Goal: Communication & Community: Share content

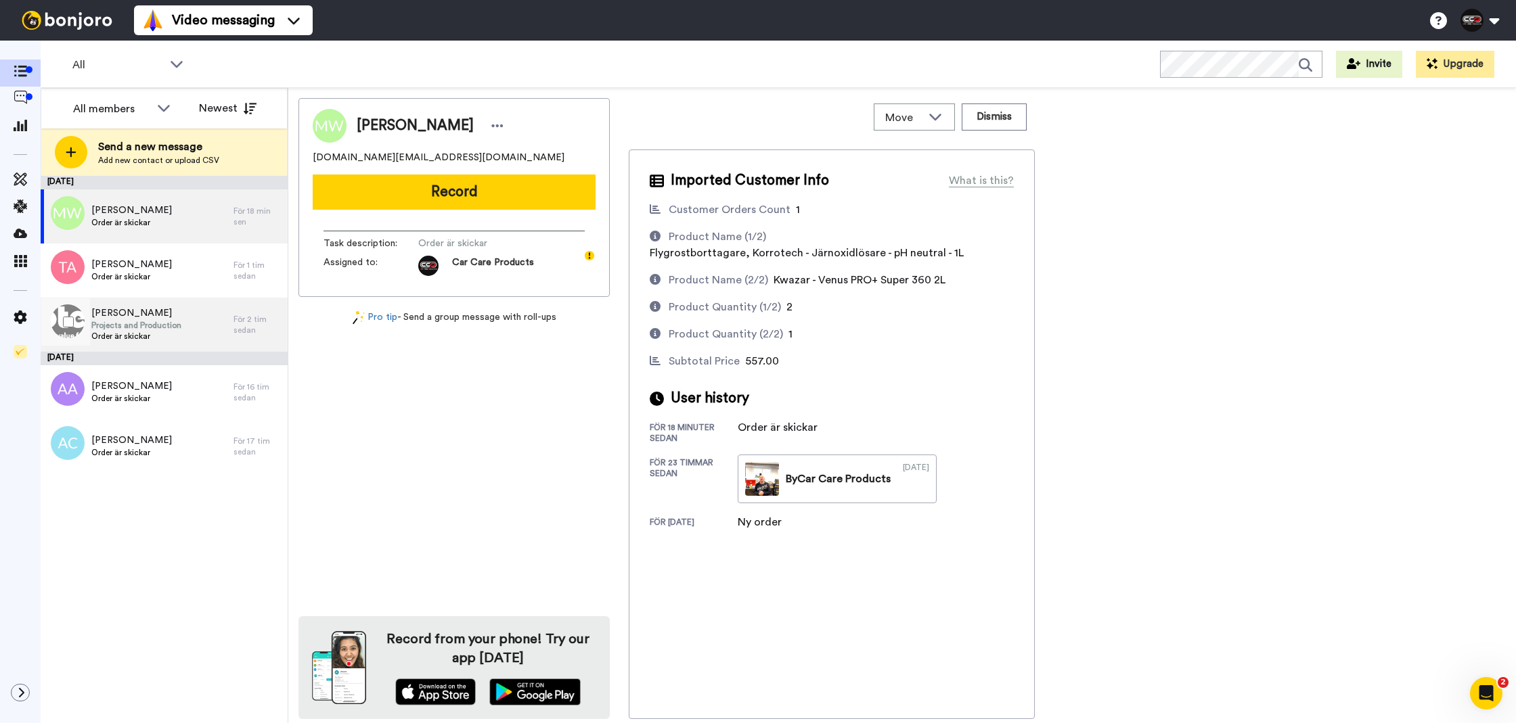
click at [129, 332] on span "Order är skickar" at bounding box center [136, 336] width 90 height 11
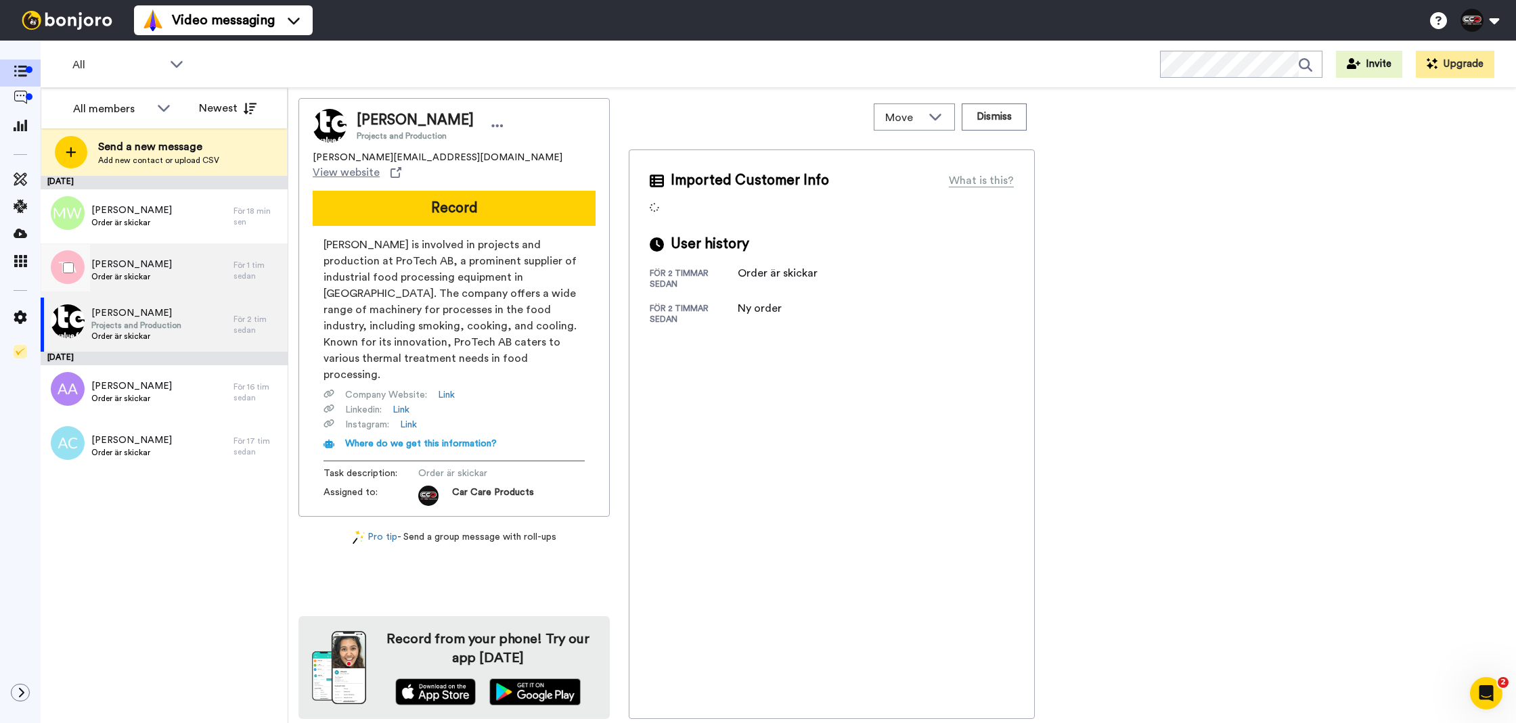
click at [215, 259] on div "[PERSON_NAME] Order är skickar" at bounding box center [137, 271] width 193 height 54
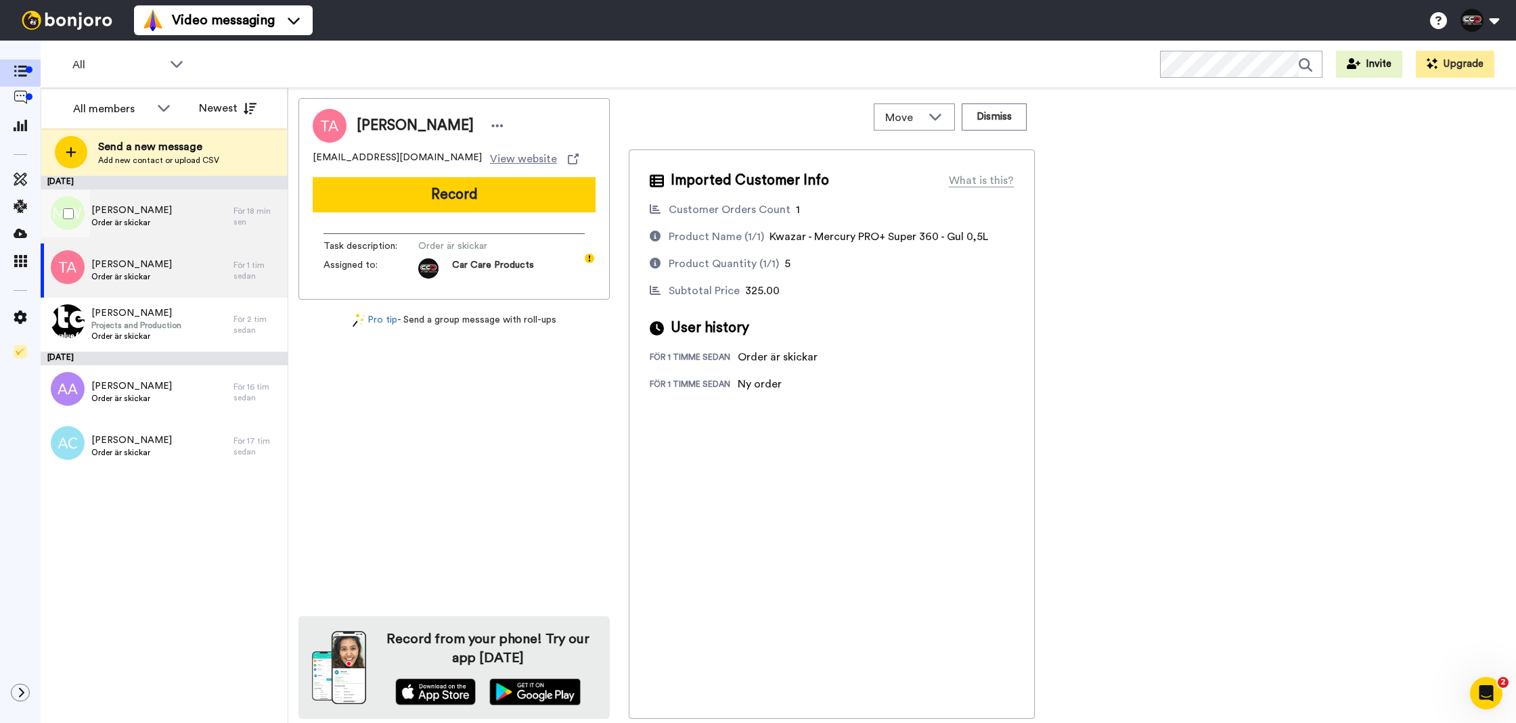
click at [194, 234] on div "[PERSON_NAME] Order är skickar" at bounding box center [137, 216] width 193 height 54
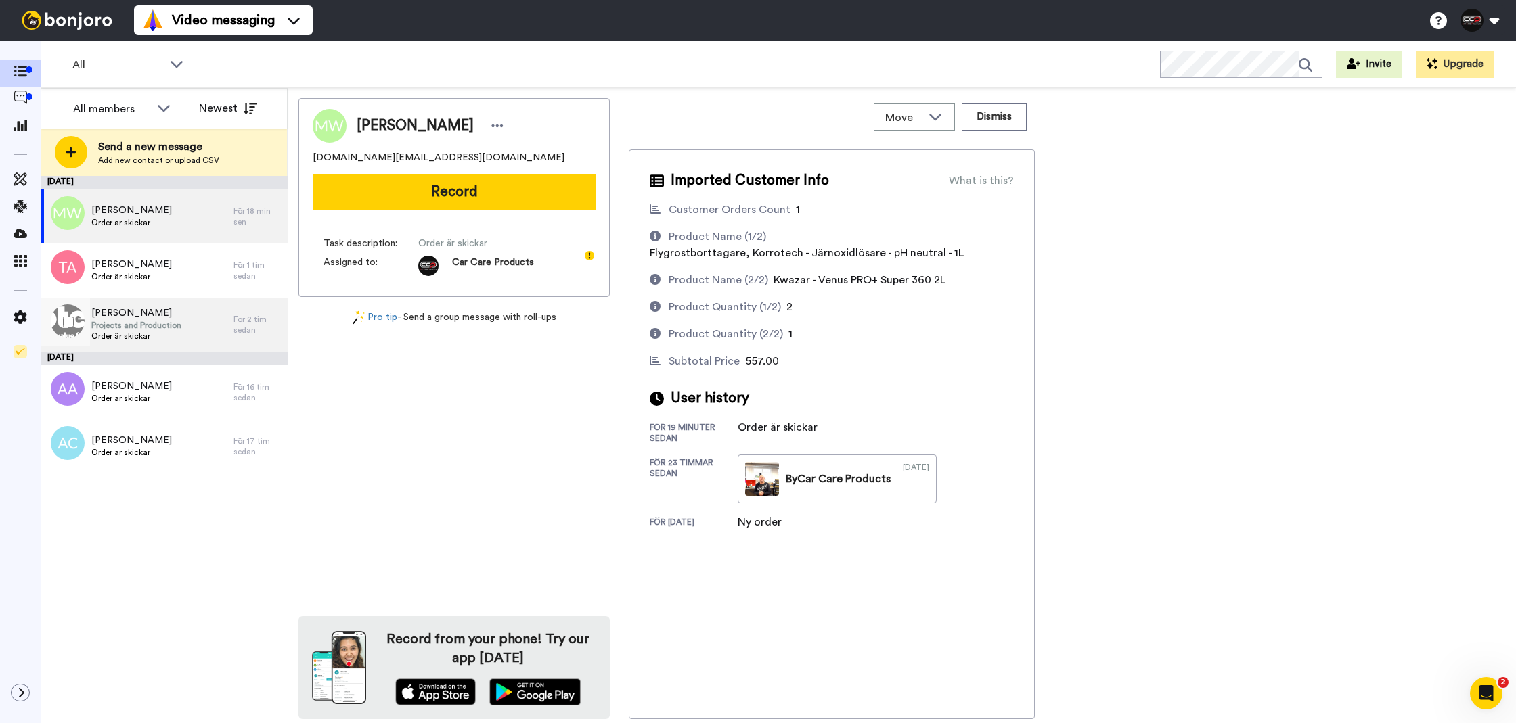
click at [185, 325] on div "[PERSON_NAME] Projects and Production Order är skickar" at bounding box center [137, 325] width 193 height 54
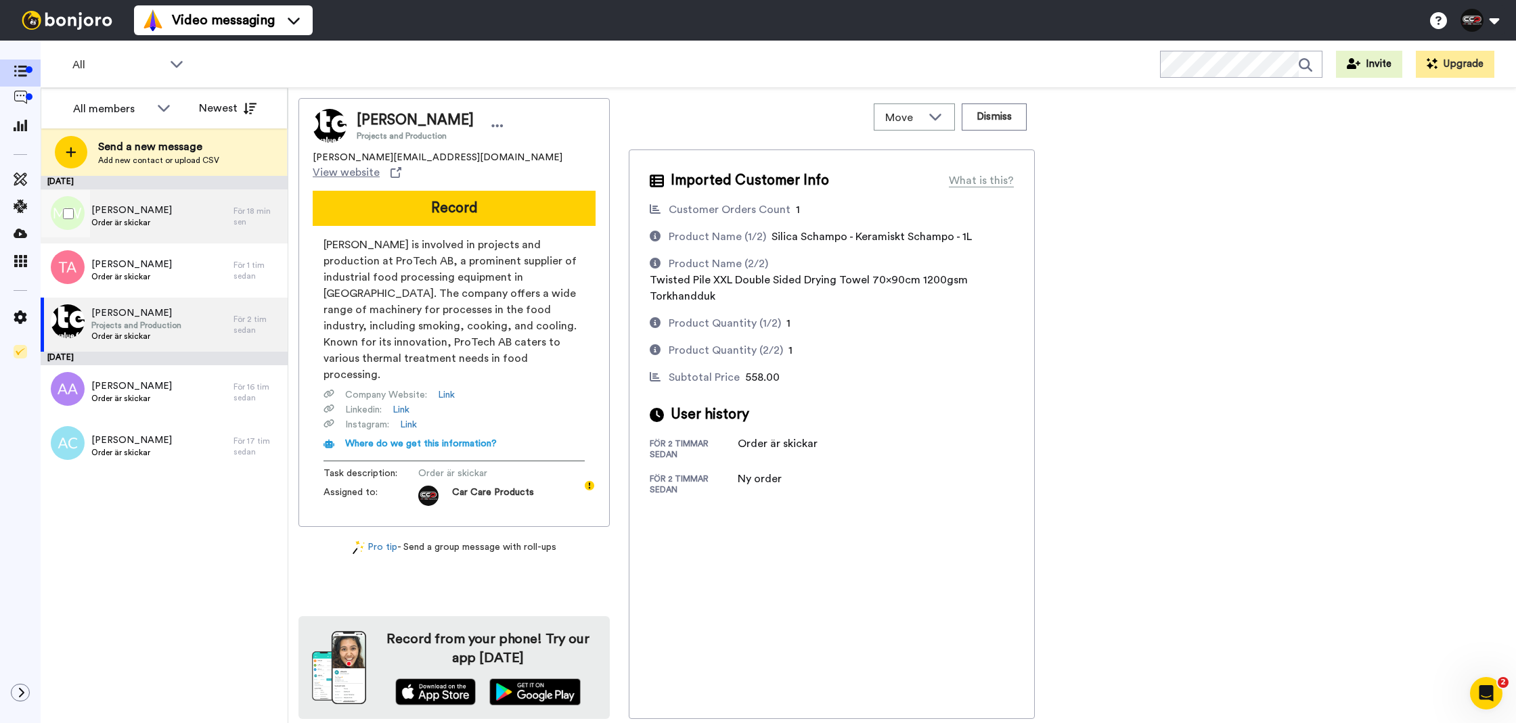
click at [198, 192] on div "[PERSON_NAME] Order är skickar" at bounding box center [137, 216] width 193 height 54
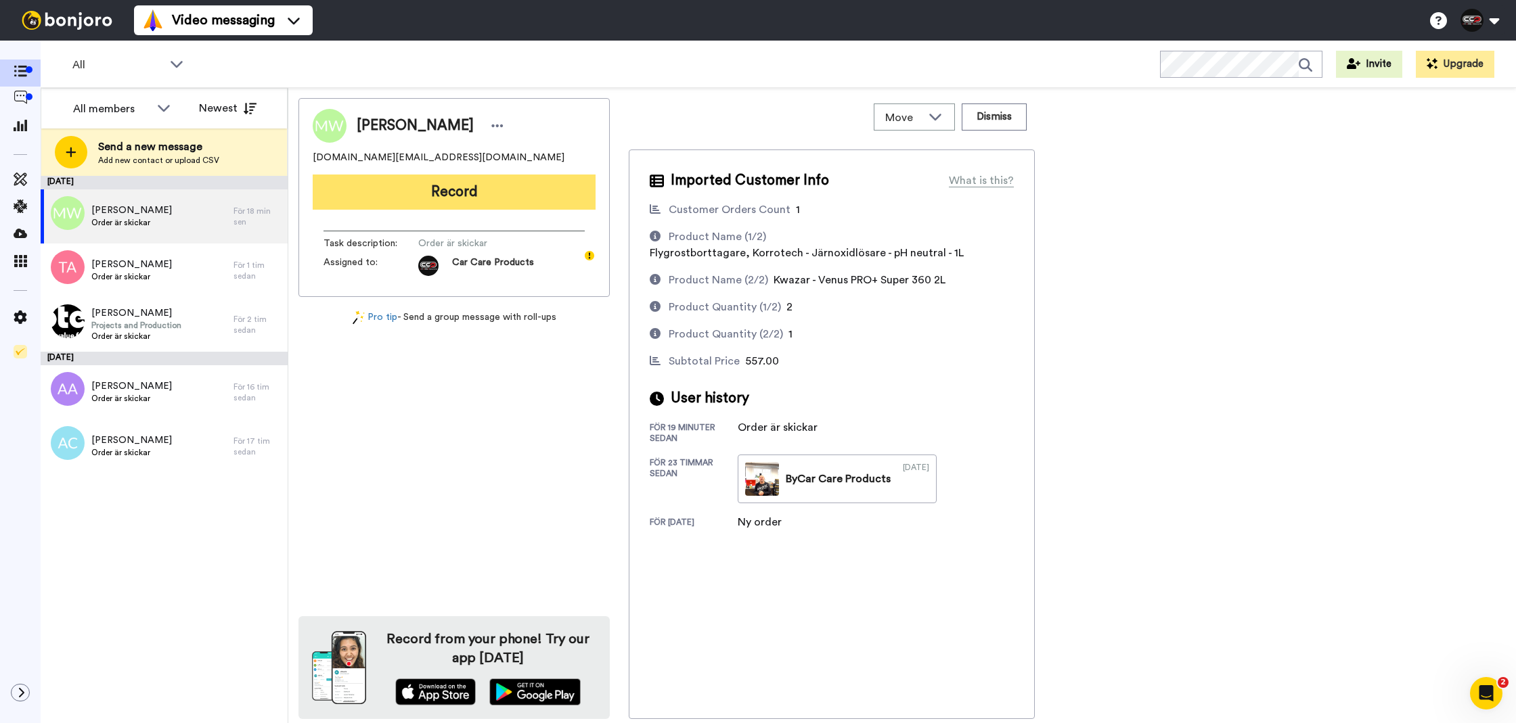
click at [340, 178] on button "Record" at bounding box center [454, 192] width 283 height 35
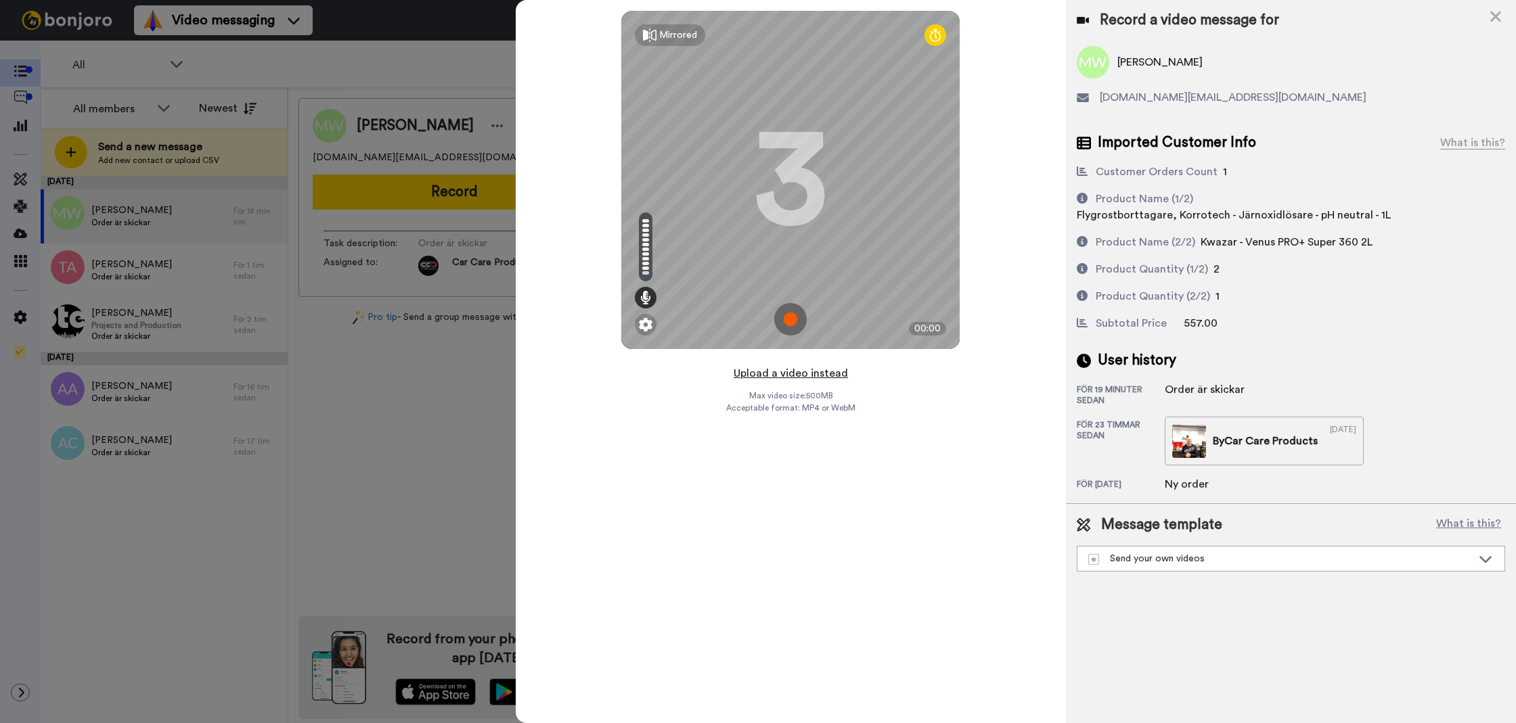
click at [817, 377] on button "Upload a video instead" at bounding box center [790, 374] width 122 height 18
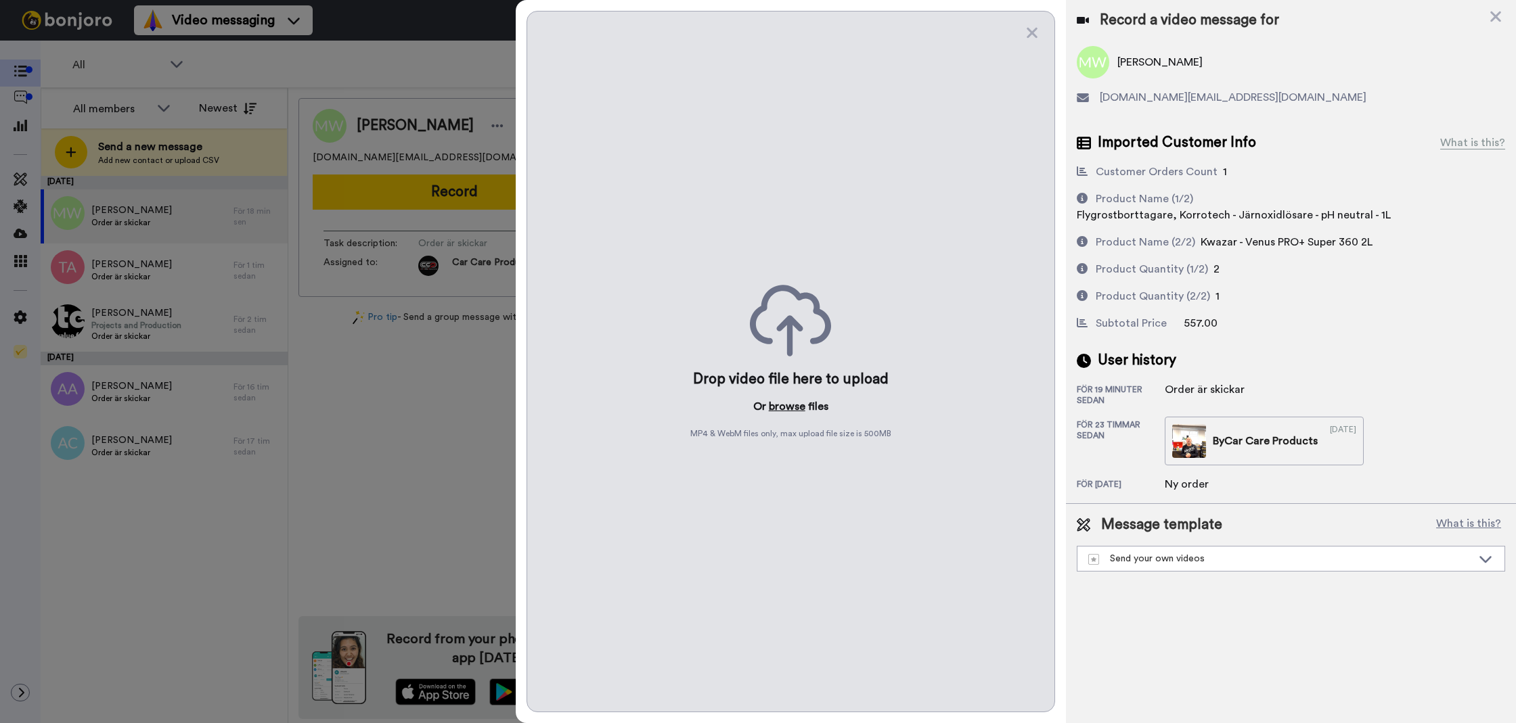
click at [802, 403] on button "browse" at bounding box center [787, 407] width 37 height 16
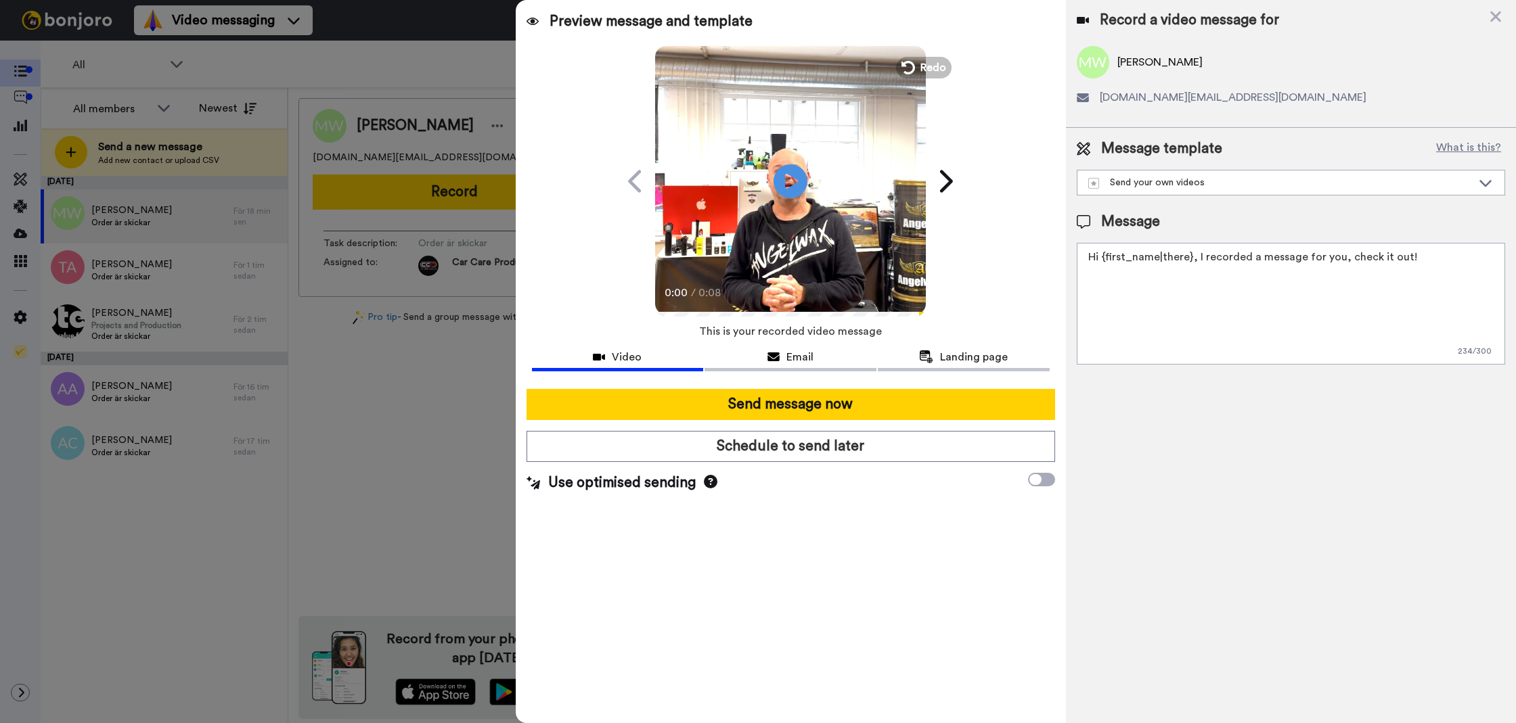
click at [1134, 303] on textarea "Hi {first_name|there}, I recorded a message for you, check it out!" at bounding box center [1291, 304] width 428 height 122
paste textarea "Tack för att ni tittade! Tyckte du att videon var till hjälp får ni gärna gilla…"
type textarea "Hi {first_name|there}, I recorded a message for you, check it outTack för att n…"
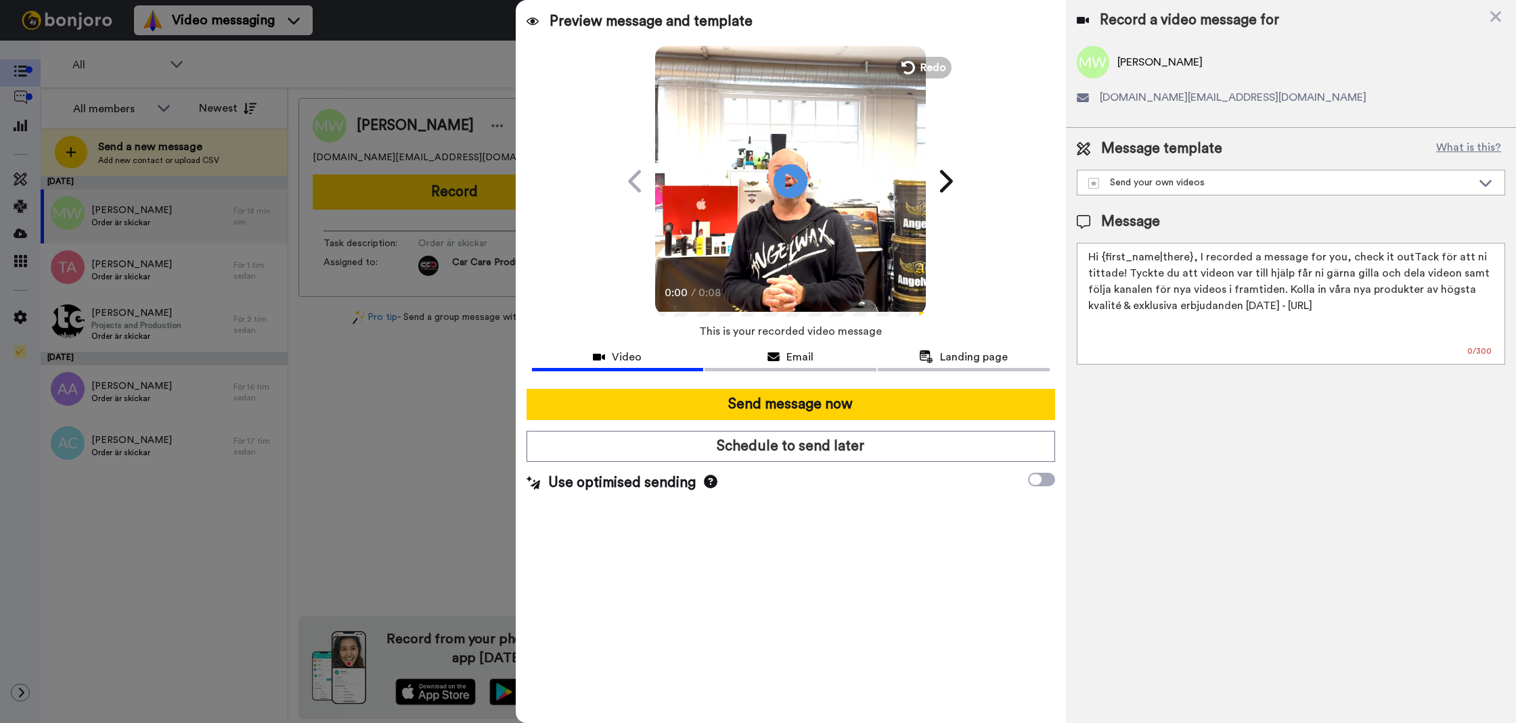
click at [1134, 303] on textarea "Hi {first_name|there}, I recorded a message for you, check it outTack för att n…" at bounding box center [1291, 304] width 428 height 122
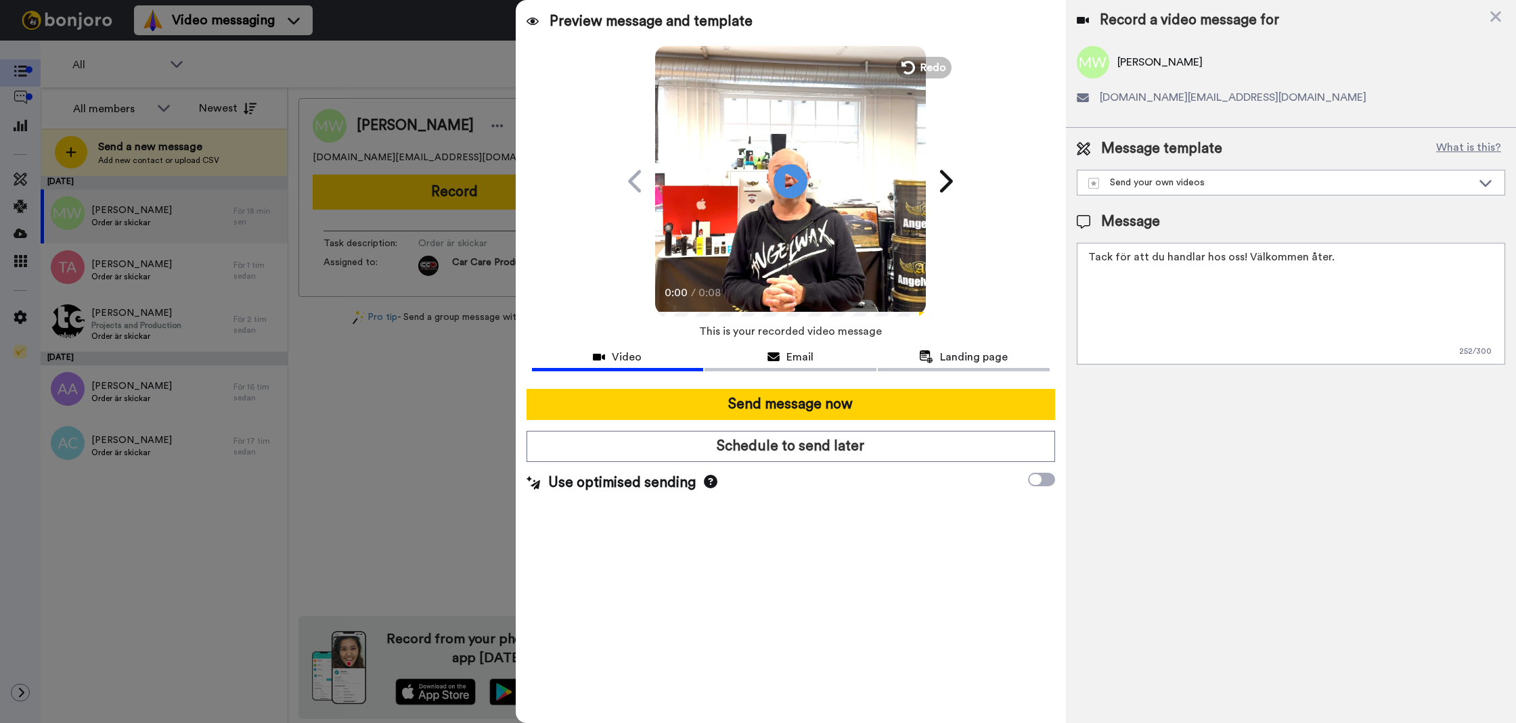
click at [1181, 256] on textarea "Tack för att du handlar hos oss! Välkommen åter." at bounding box center [1291, 304] width 428 height 122
click at [1170, 267] on textarea "c" at bounding box center [1291, 304] width 428 height 122
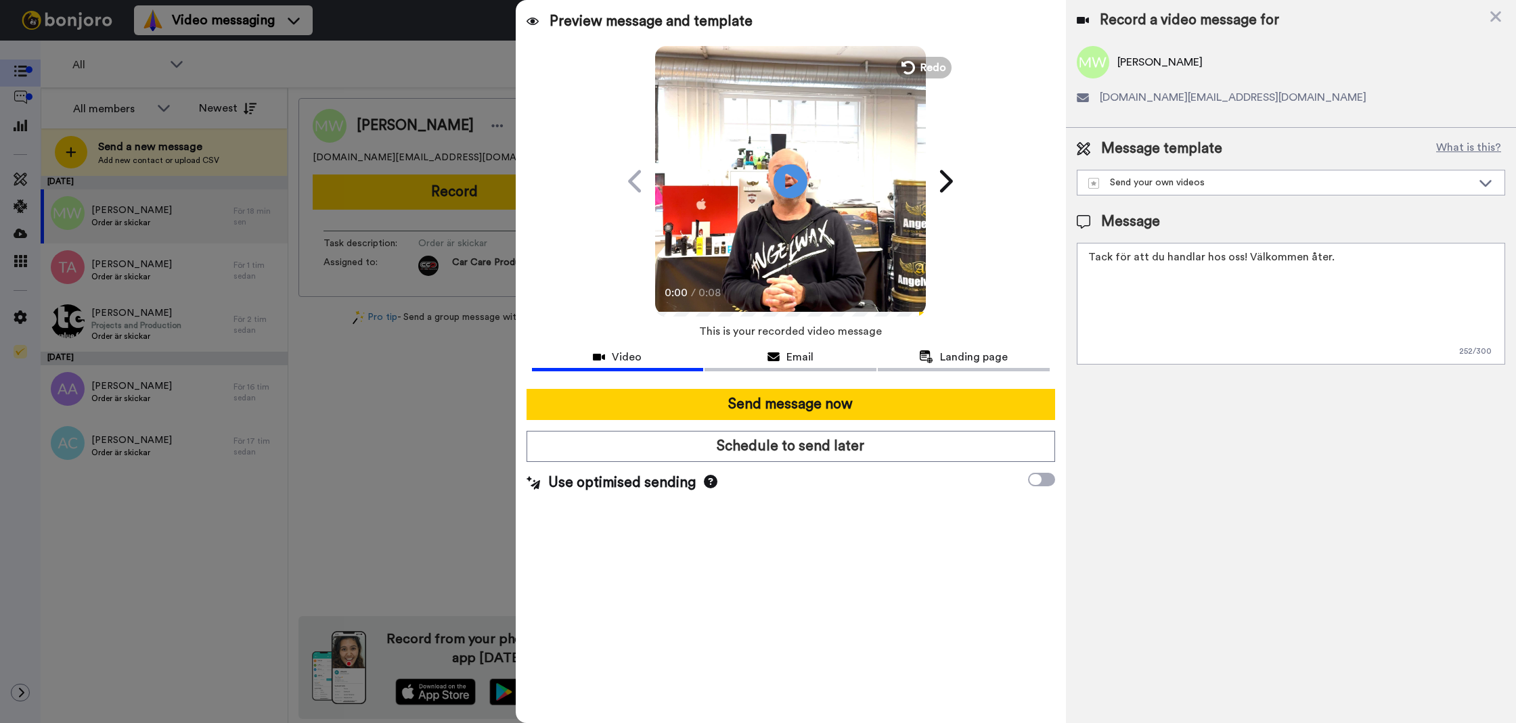
type textarea "Tack för att du handlar hos oss! Välkommen åter."
drag, startPoint x: 1428, startPoint y: 477, endPoint x: 1264, endPoint y: 433, distance: 170.2
click at [1428, 477] on div "Record a video message for Martin Westerlund martinwesterlund.mw@gmail.com Mess…" at bounding box center [1291, 361] width 450 height 723
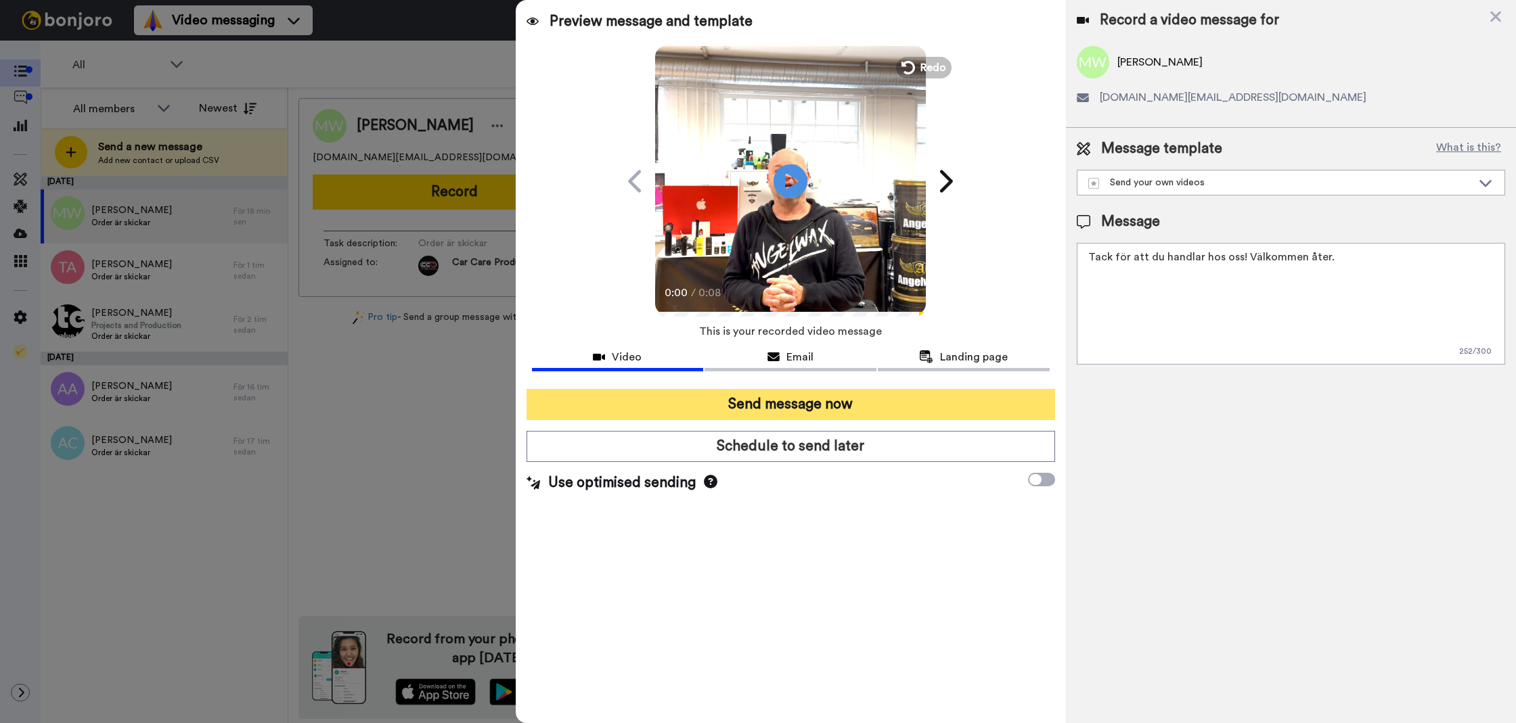
click at [1020, 395] on button "Send message now" at bounding box center [790, 404] width 528 height 31
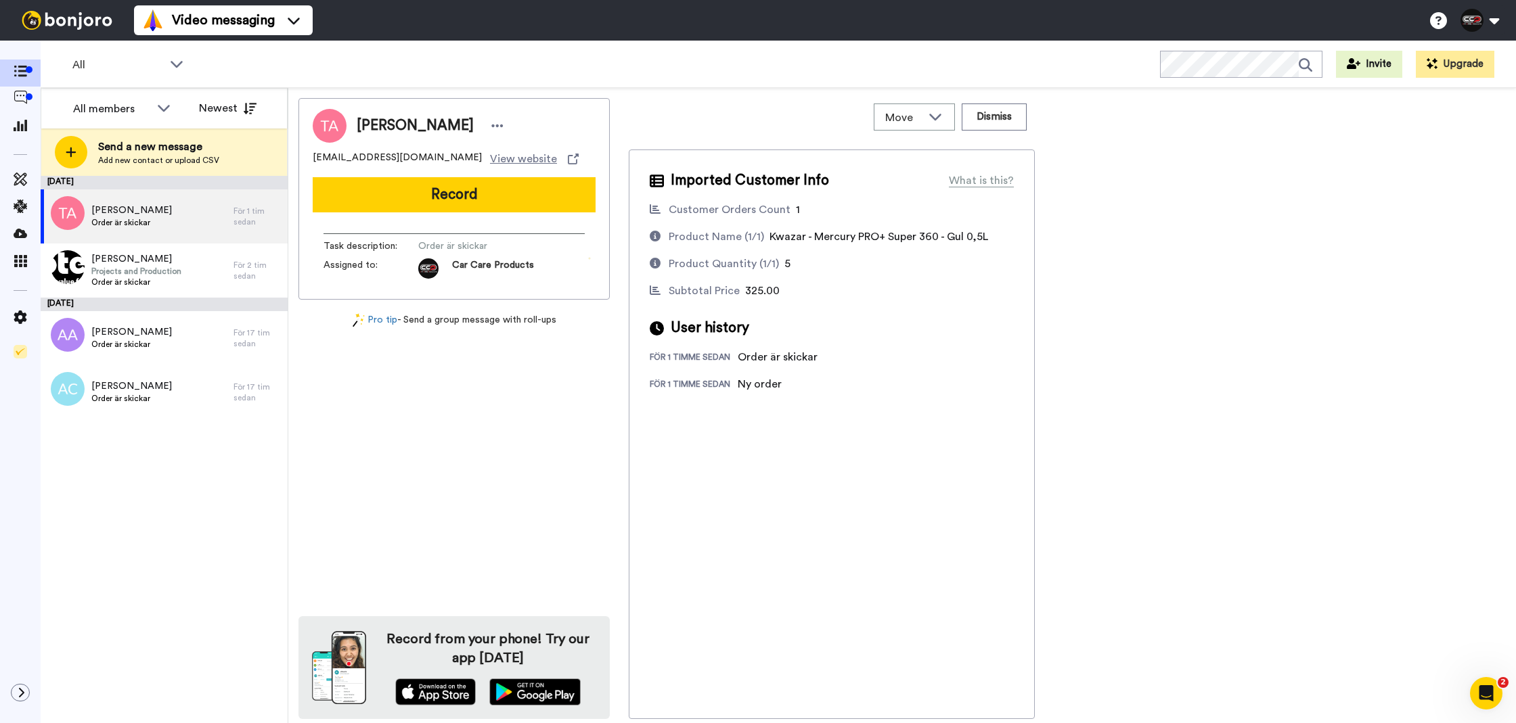
drag, startPoint x: 468, startPoint y: 207, endPoint x: 505, endPoint y: 199, distance: 37.4
click at [468, 207] on button "Record" at bounding box center [454, 194] width 283 height 35
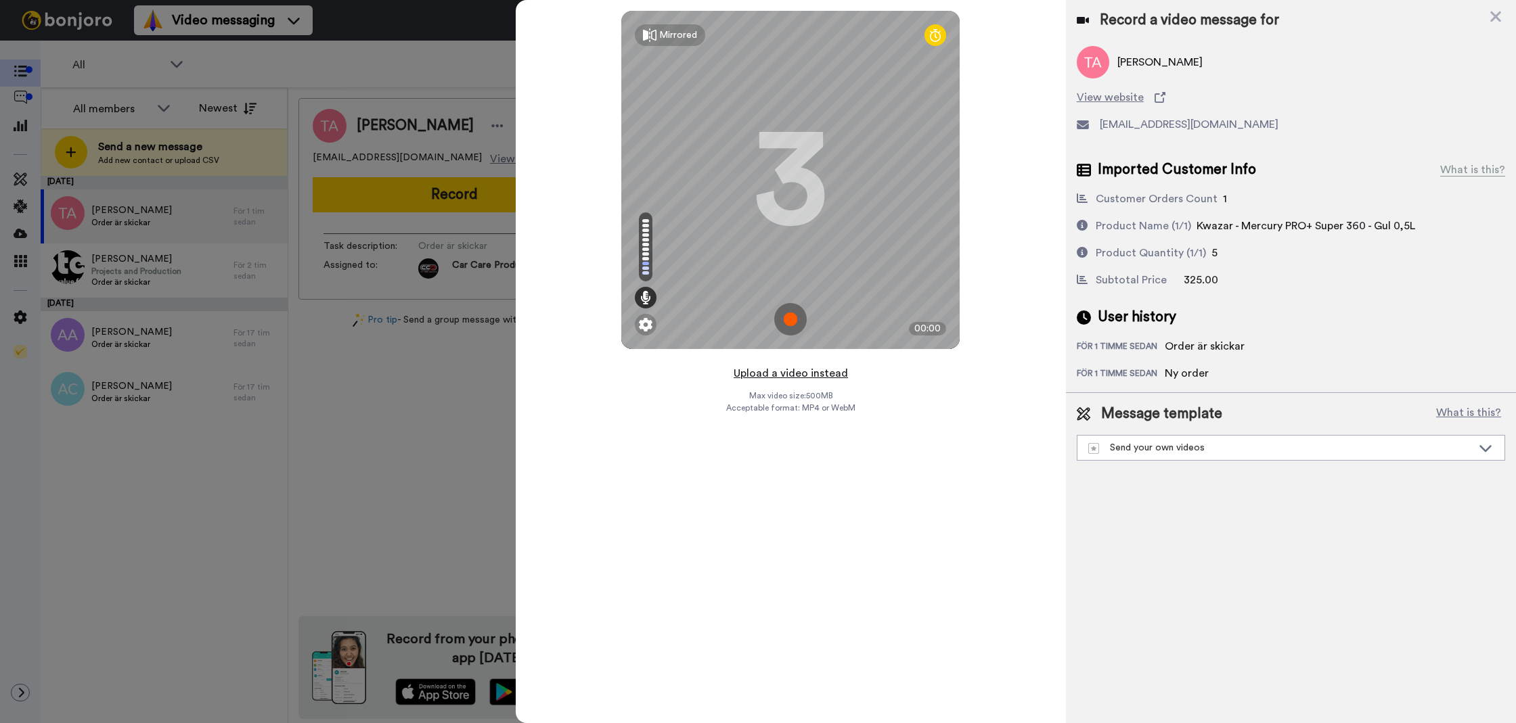
click at [780, 378] on button "Upload a video instead" at bounding box center [790, 374] width 122 height 18
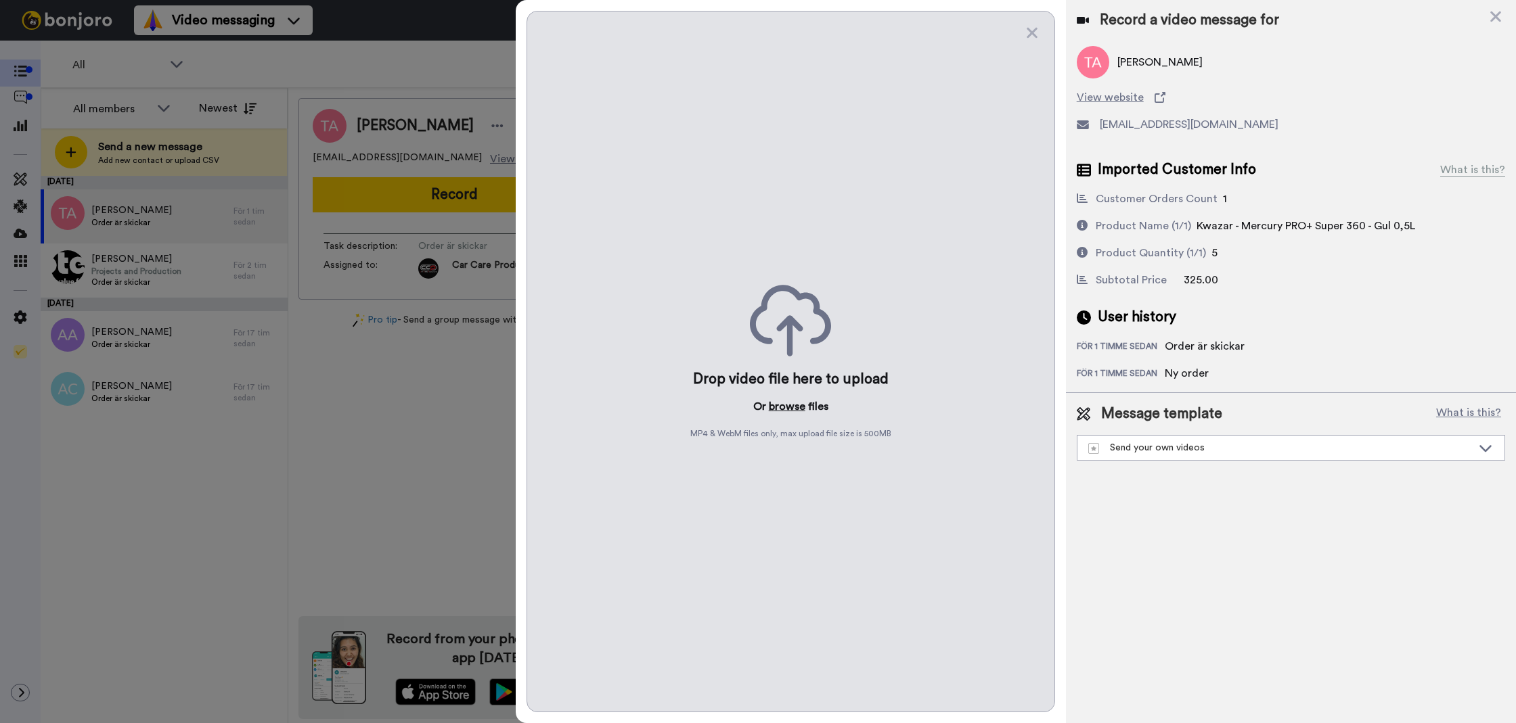
click at [792, 407] on button "browse" at bounding box center [787, 407] width 37 height 16
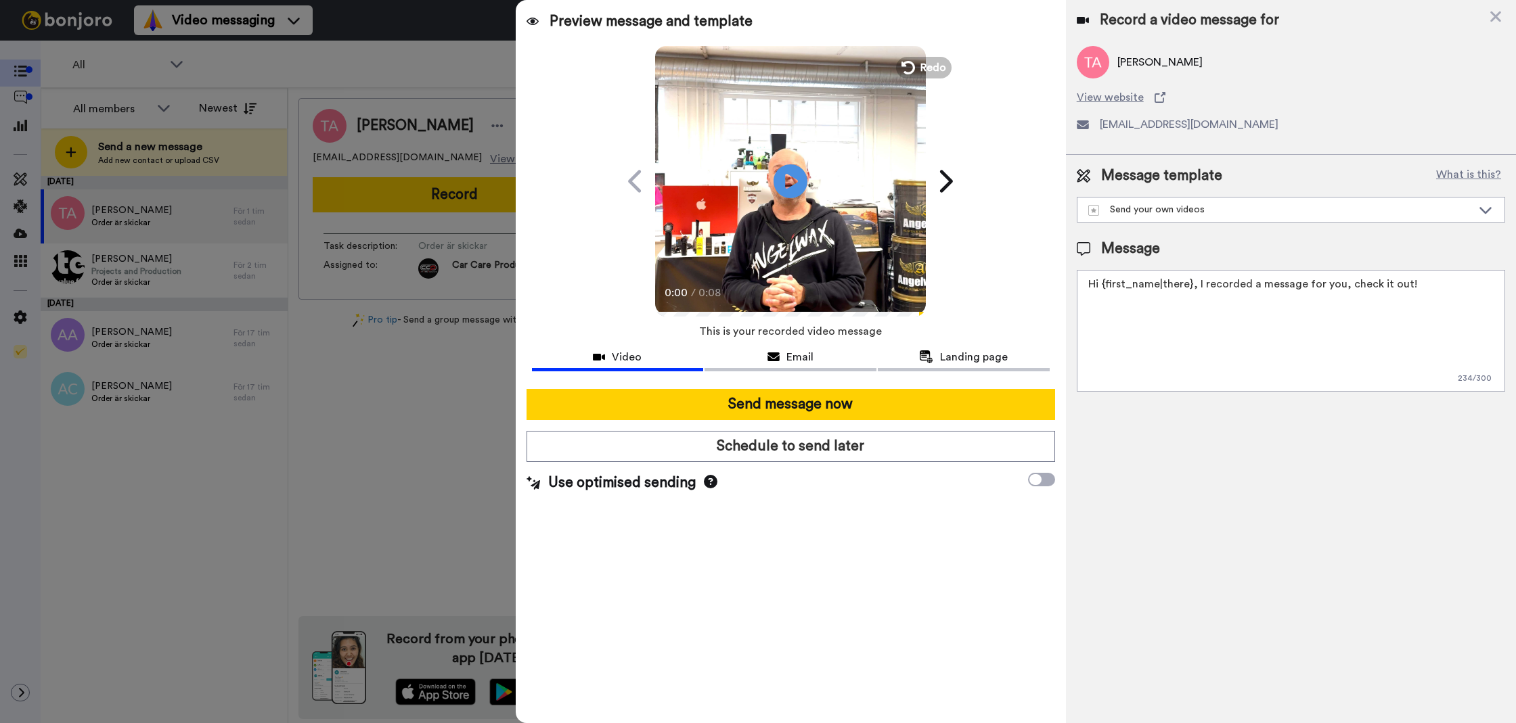
click at [1127, 385] on textarea "Hi {first_name|there}, I recorded a message for you, check it out!" at bounding box center [1291, 331] width 428 height 122
click at [1160, 353] on textarea "Hi {first_name|there}, I recorded a message for you, check it out!" at bounding box center [1291, 331] width 428 height 122
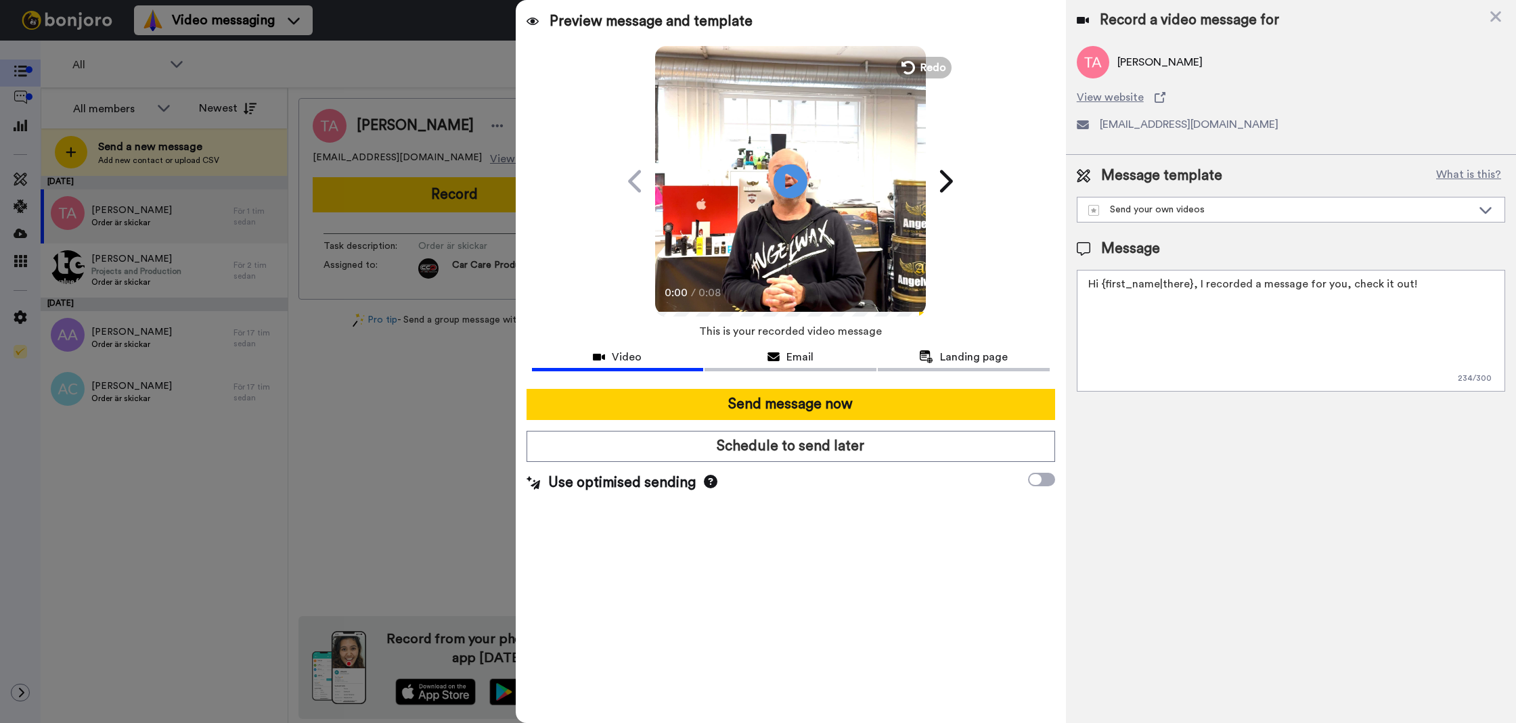
click at [1160, 353] on textarea "Hi {first_name|there}, I recorded a message for you, check it out!" at bounding box center [1291, 331] width 428 height 122
paste textarea "Tack för att du handlar hos oss! Välkommen åter."
type textarea "Tack för att du handlar hos oss! Välkommen åter."
click at [979, 388] on div "Preview message and template Play/Pause 0:00 / 0:08 Here's a personal video I r…" at bounding box center [791, 361] width 550 height 723
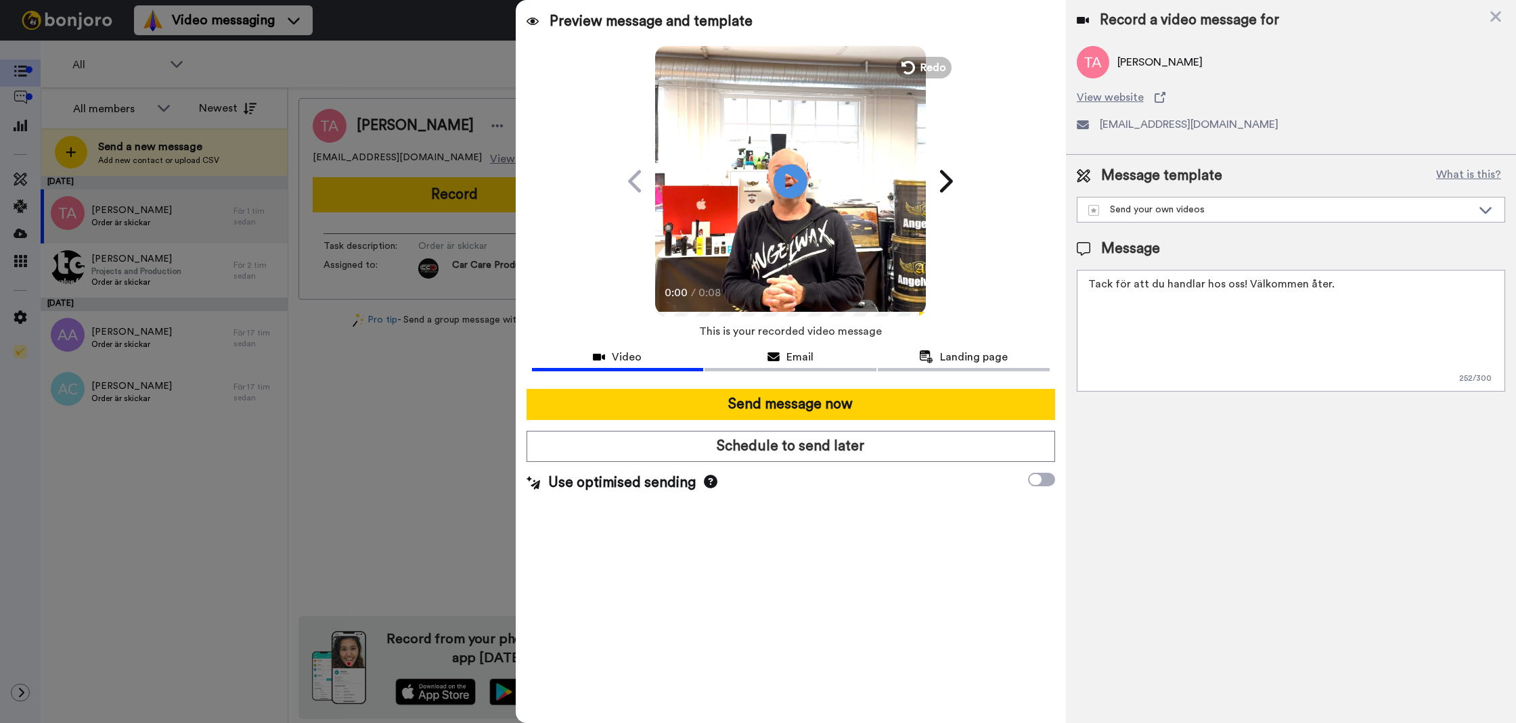
click at [978, 386] on div at bounding box center [791, 383] width 518 height 11
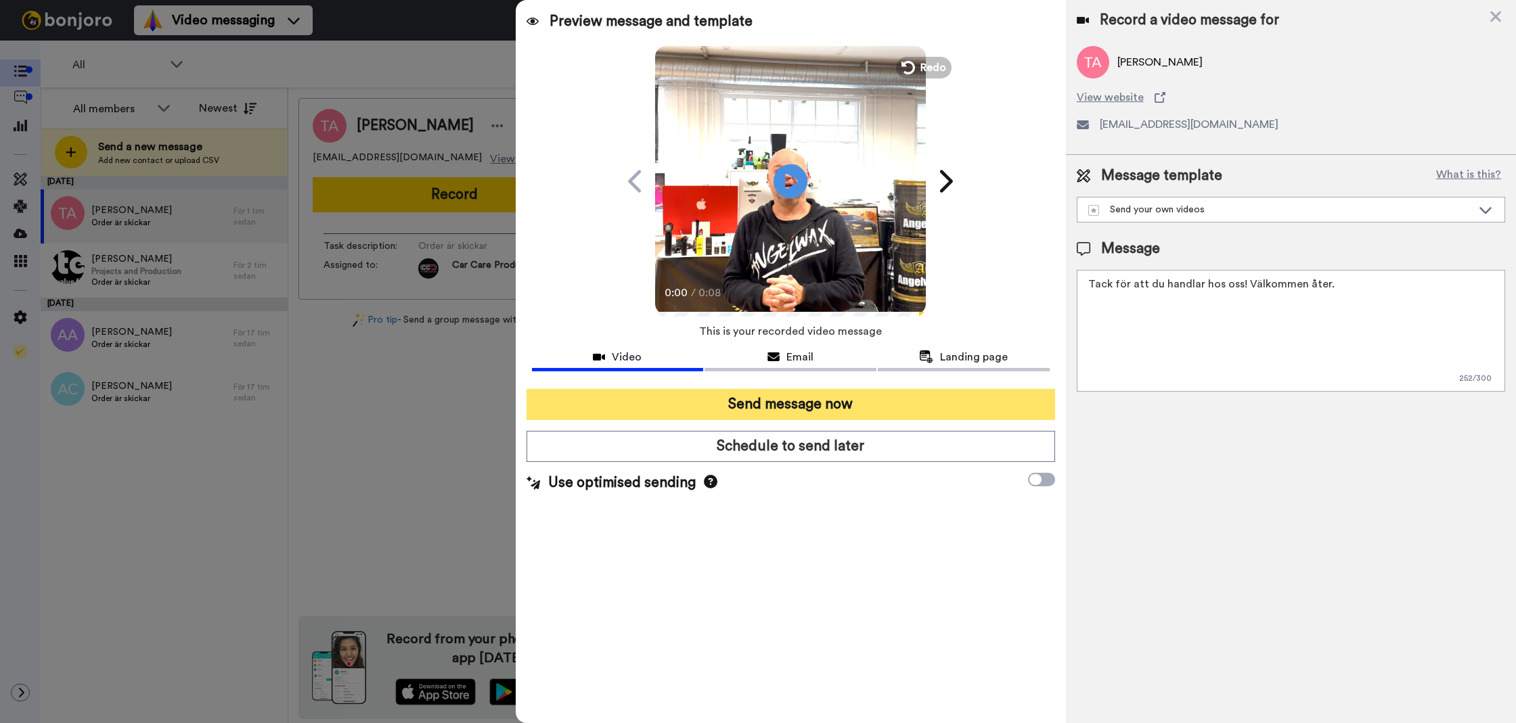
click at [916, 402] on button "Send message now" at bounding box center [790, 404] width 528 height 31
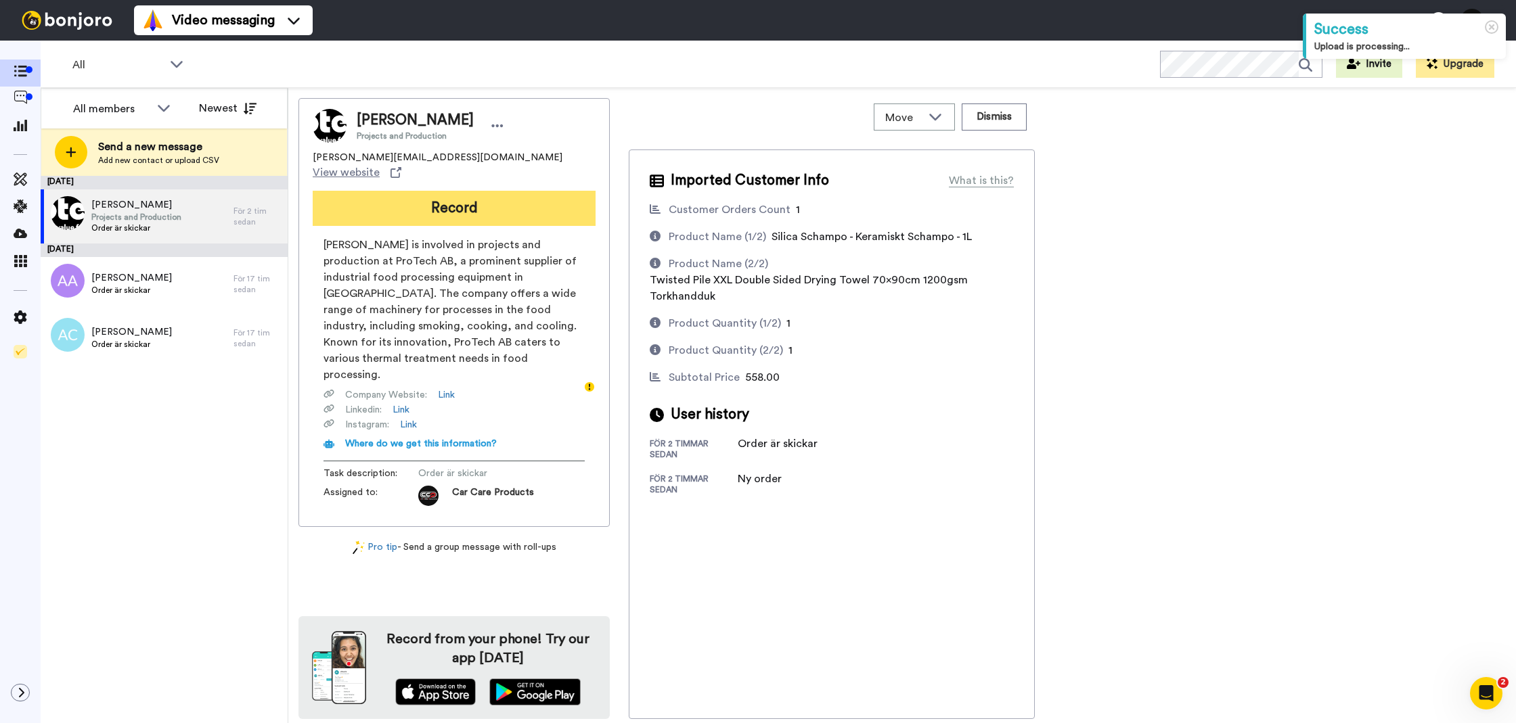
click at [555, 191] on button "Record" at bounding box center [454, 208] width 283 height 35
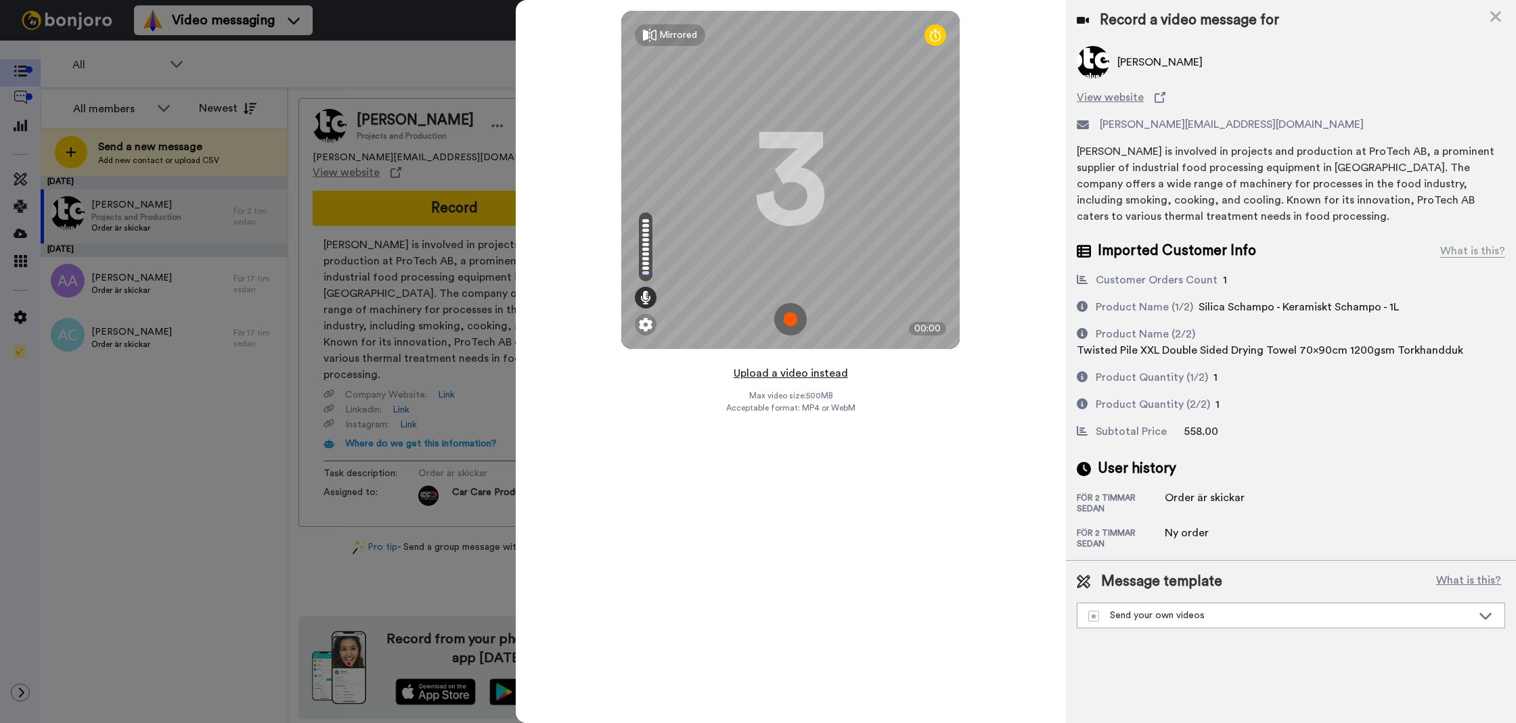
drag, startPoint x: 807, startPoint y: 384, endPoint x: 814, endPoint y: 372, distance: 14.3
click at [807, 384] on div "Upload a video instead Max video size: 500 MB Acceptable format: MP4 or WebM" at bounding box center [790, 536] width 129 height 343
click at [815, 369] on button "Upload a video instead" at bounding box center [790, 374] width 122 height 18
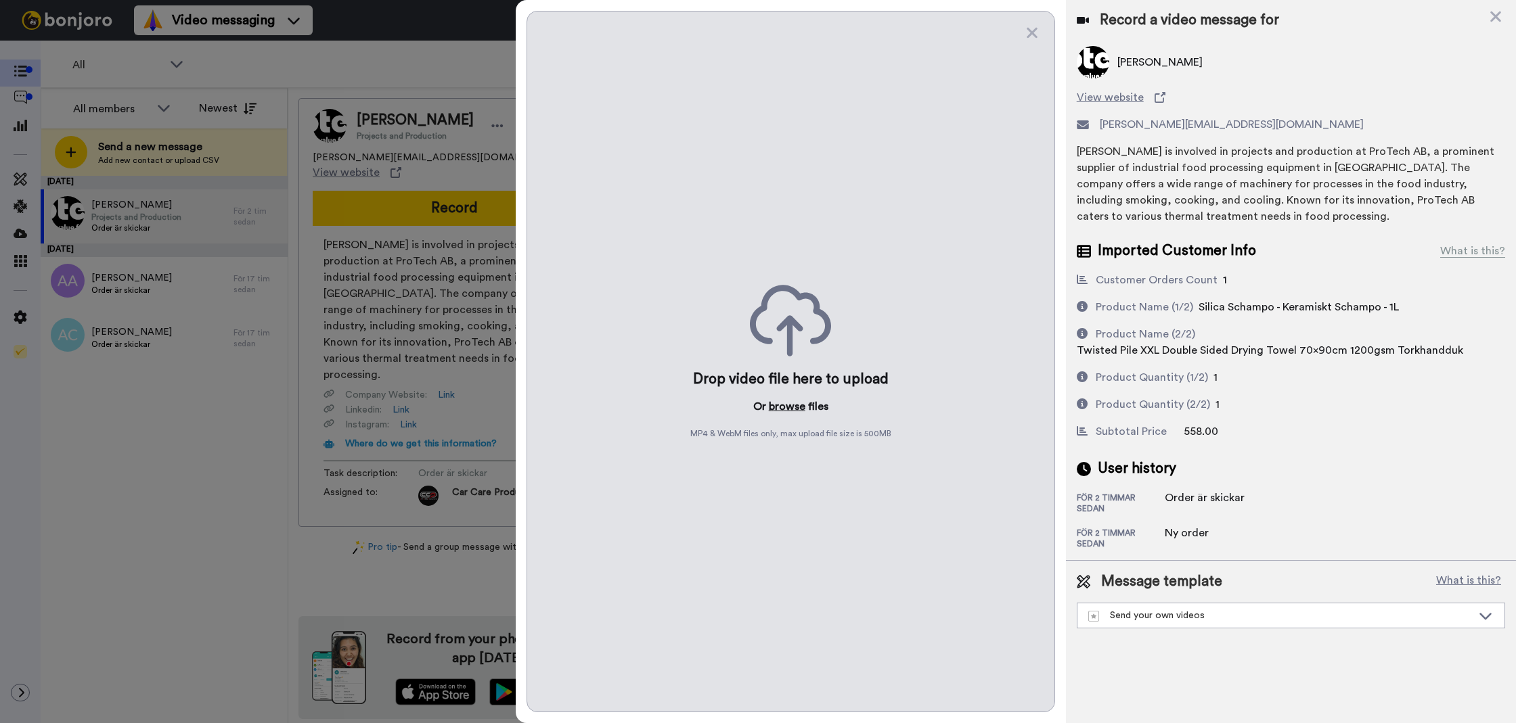
click at [789, 410] on button "browse" at bounding box center [787, 407] width 37 height 16
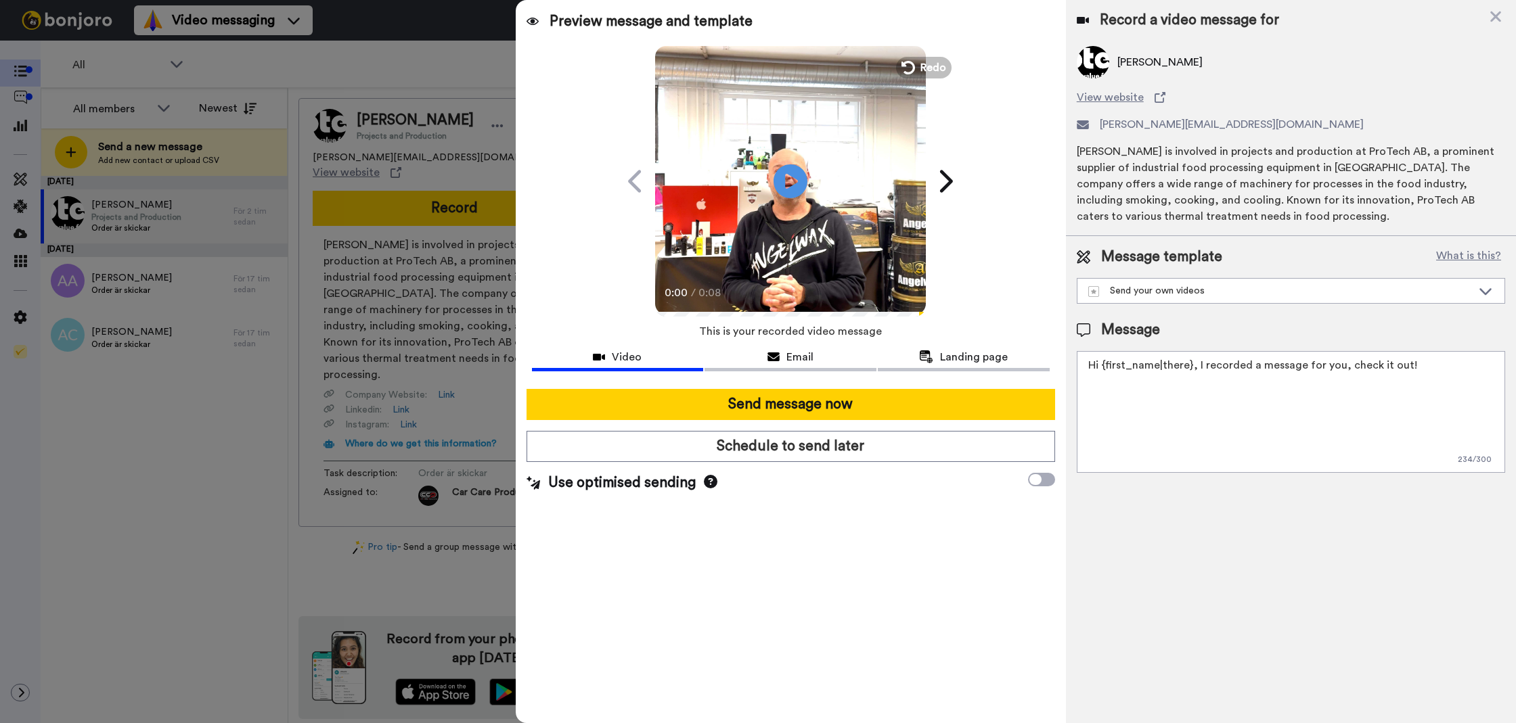
click at [1170, 421] on textarea "Hi {first_name|there}, I recorded a message for you, check it out!" at bounding box center [1291, 412] width 428 height 122
click at [1170, 420] on textarea "Hi {first_name|there}, I recorded a message for you, check it out!" at bounding box center [1291, 412] width 428 height 122
paste textarea "Tack för att du handlar hos oss! Välkommen åter."
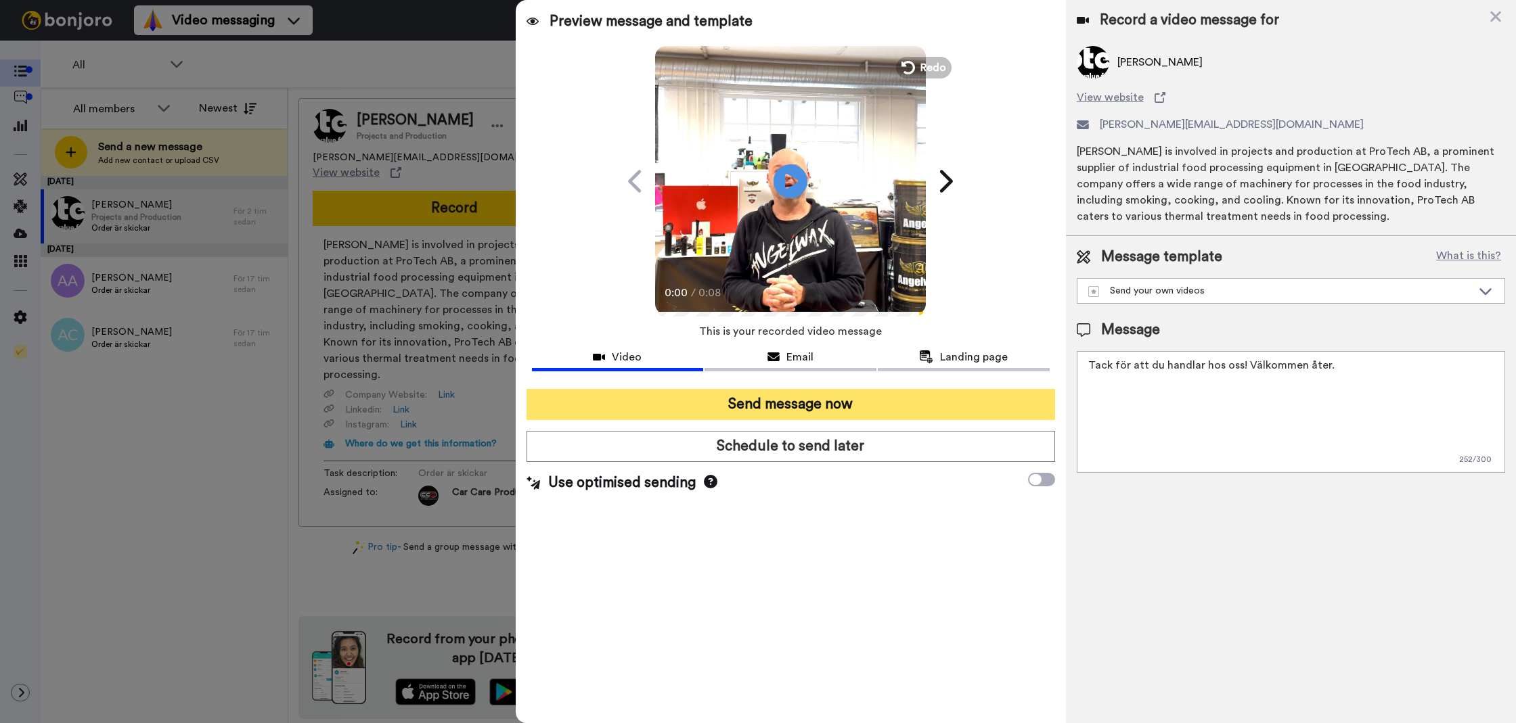
type textarea "Tack för att du handlar hos oss! Välkommen åter."
click at [880, 395] on button "Send message now" at bounding box center [790, 404] width 528 height 31
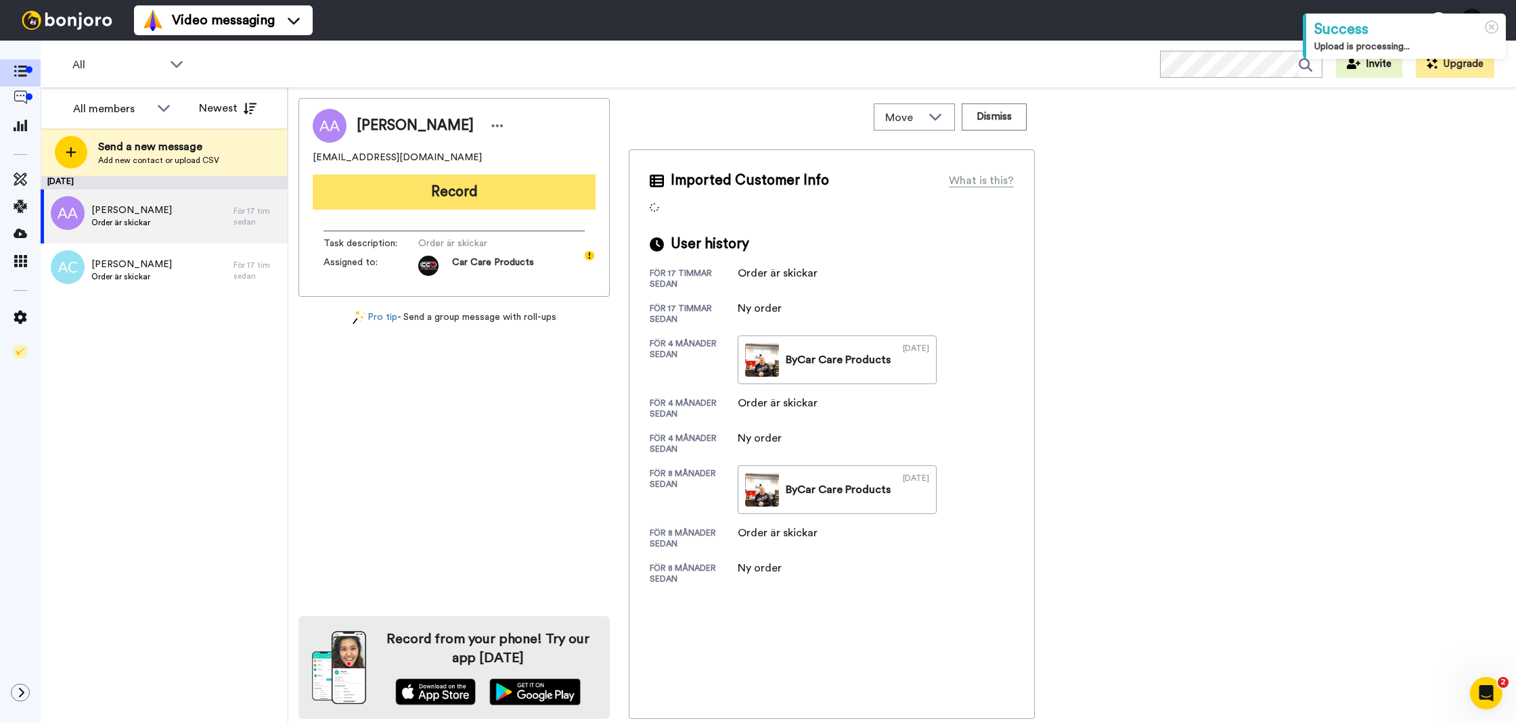
click at [439, 189] on button "Record" at bounding box center [454, 192] width 283 height 35
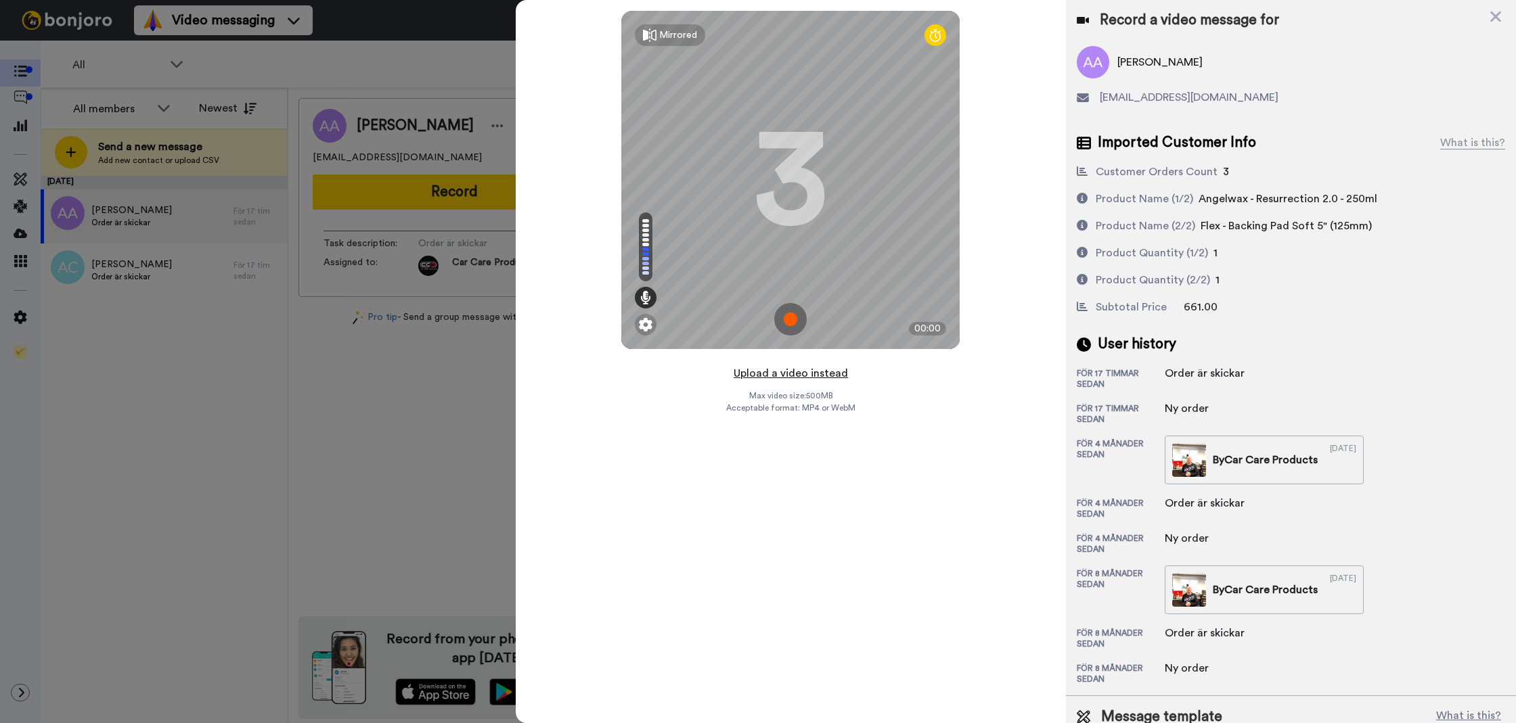
click at [765, 367] on button "Upload a video instead" at bounding box center [790, 374] width 122 height 18
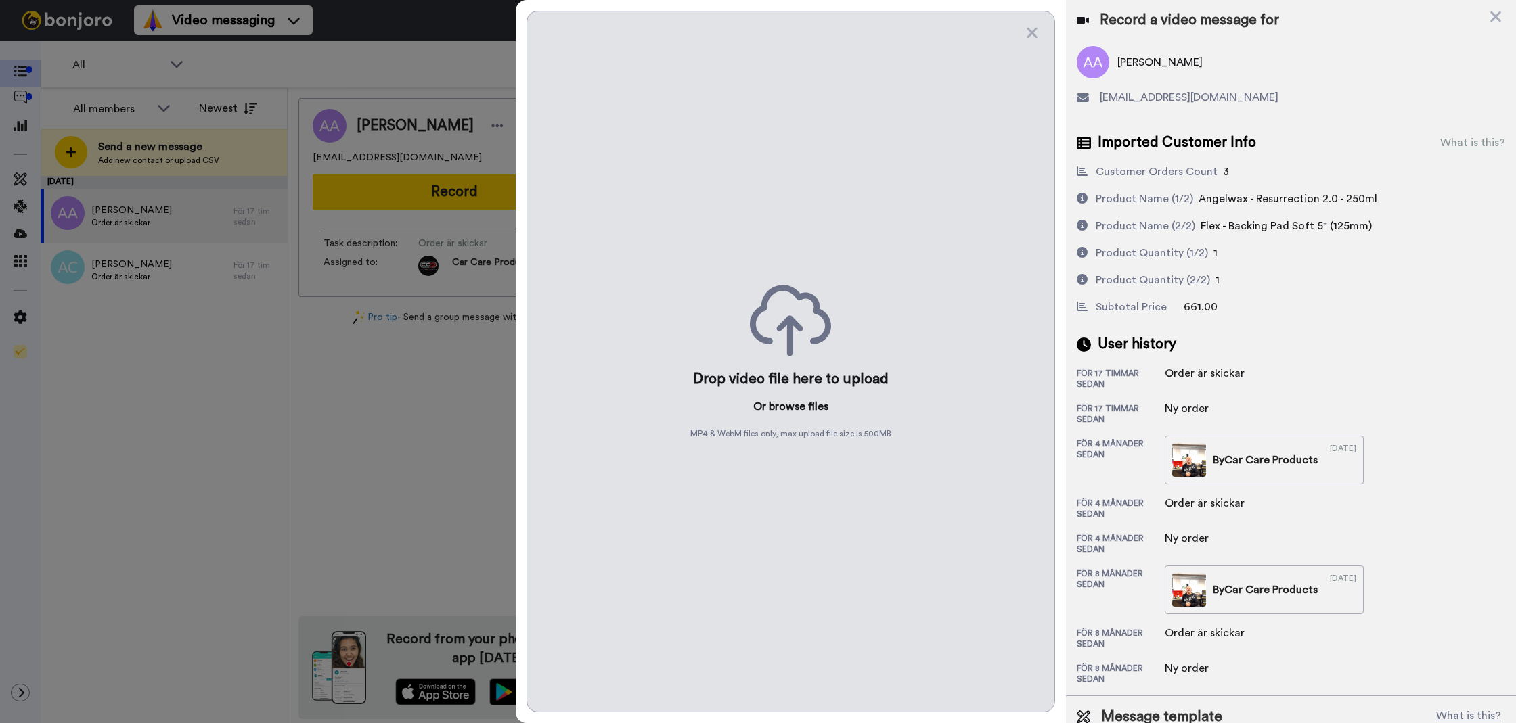
click at [796, 406] on button "browse" at bounding box center [787, 407] width 37 height 16
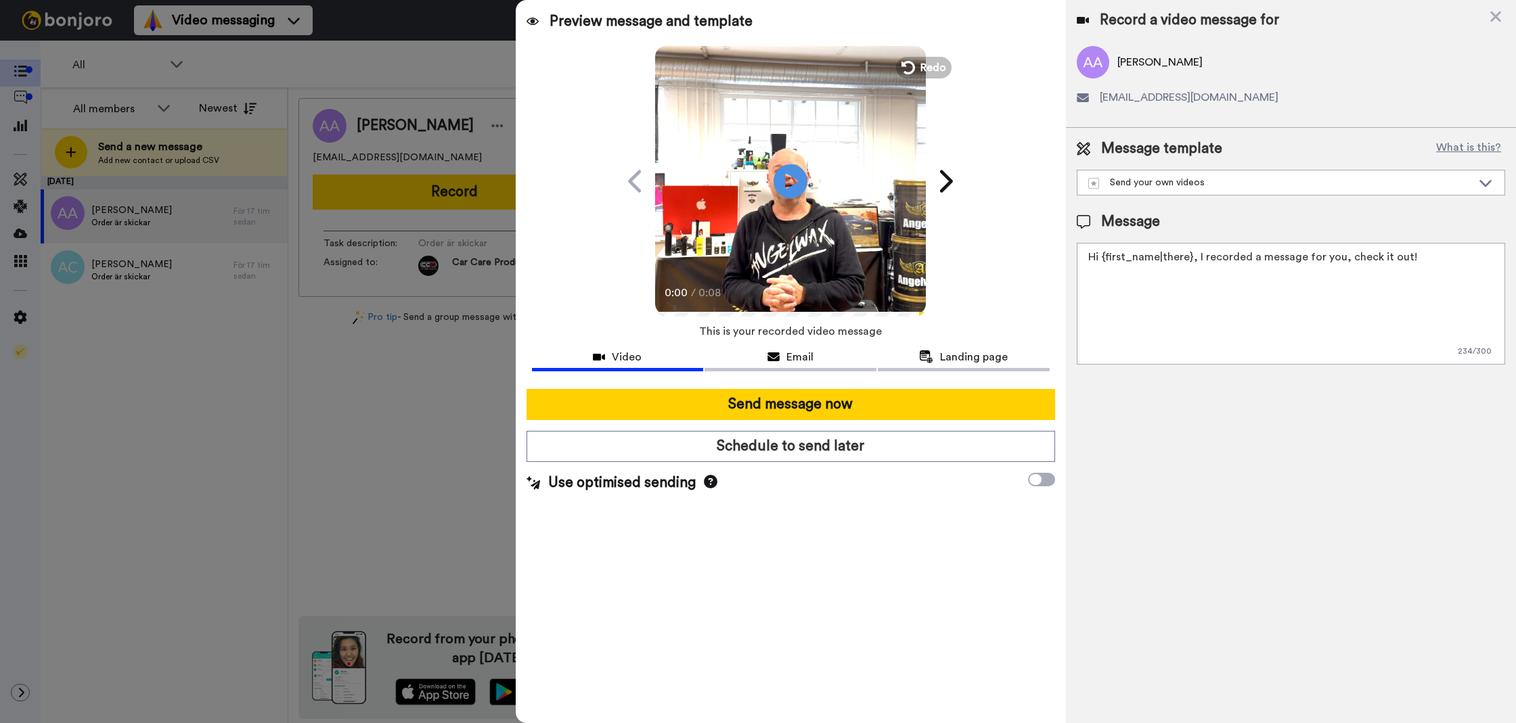
click at [1241, 264] on textarea "Hi {first_name|there}, I recorded a message for you, check it out!" at bounding box center [1291, 304] width 428 height 122
paste textarea "Tack för att du handlar hos oss! Välkommen åter."
type textarea "Tack för att du handlar hos oss! Välkommen åter."
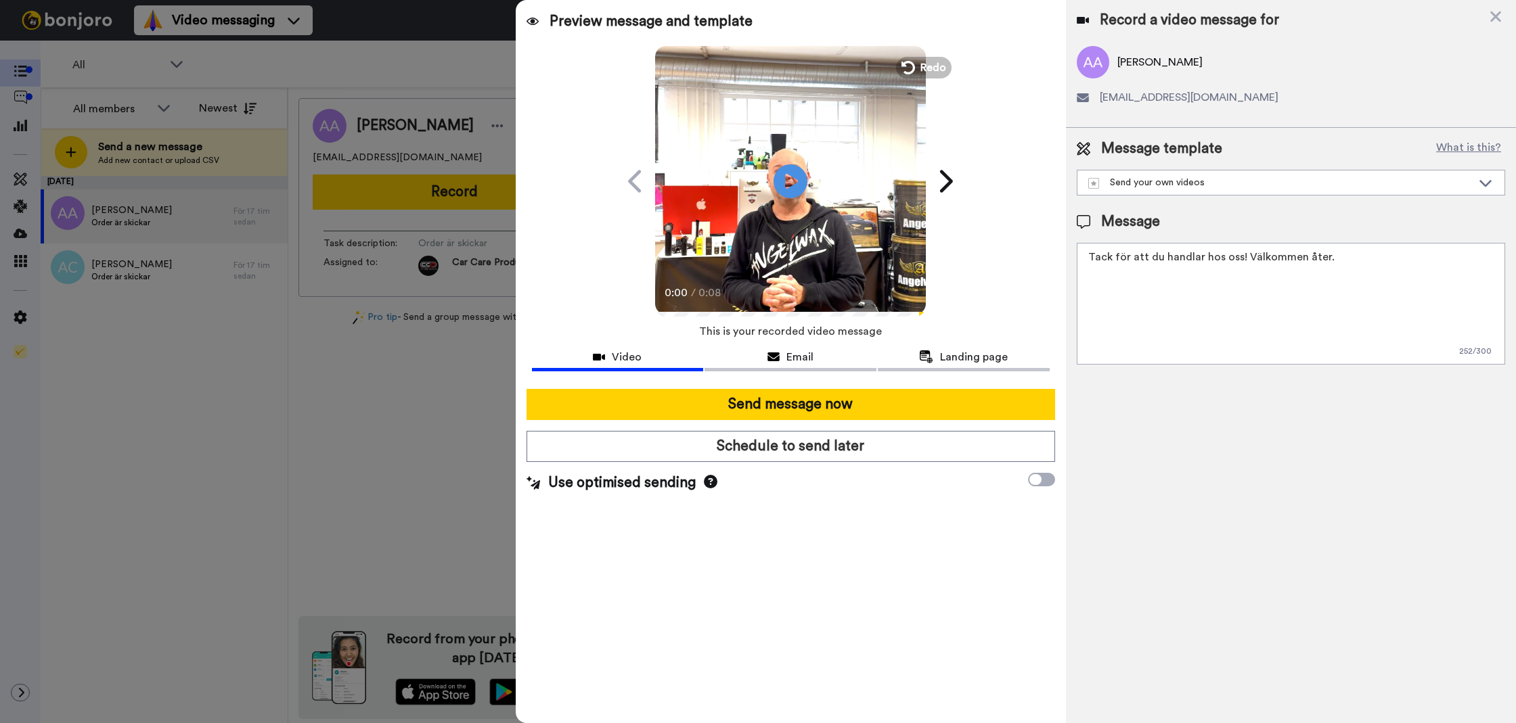
click at [1253, 367] on div "Message template What is this? Send your own videos Frökens Bilvård Message Tac…" at bounding box center [1291, 252] width 450 height 248
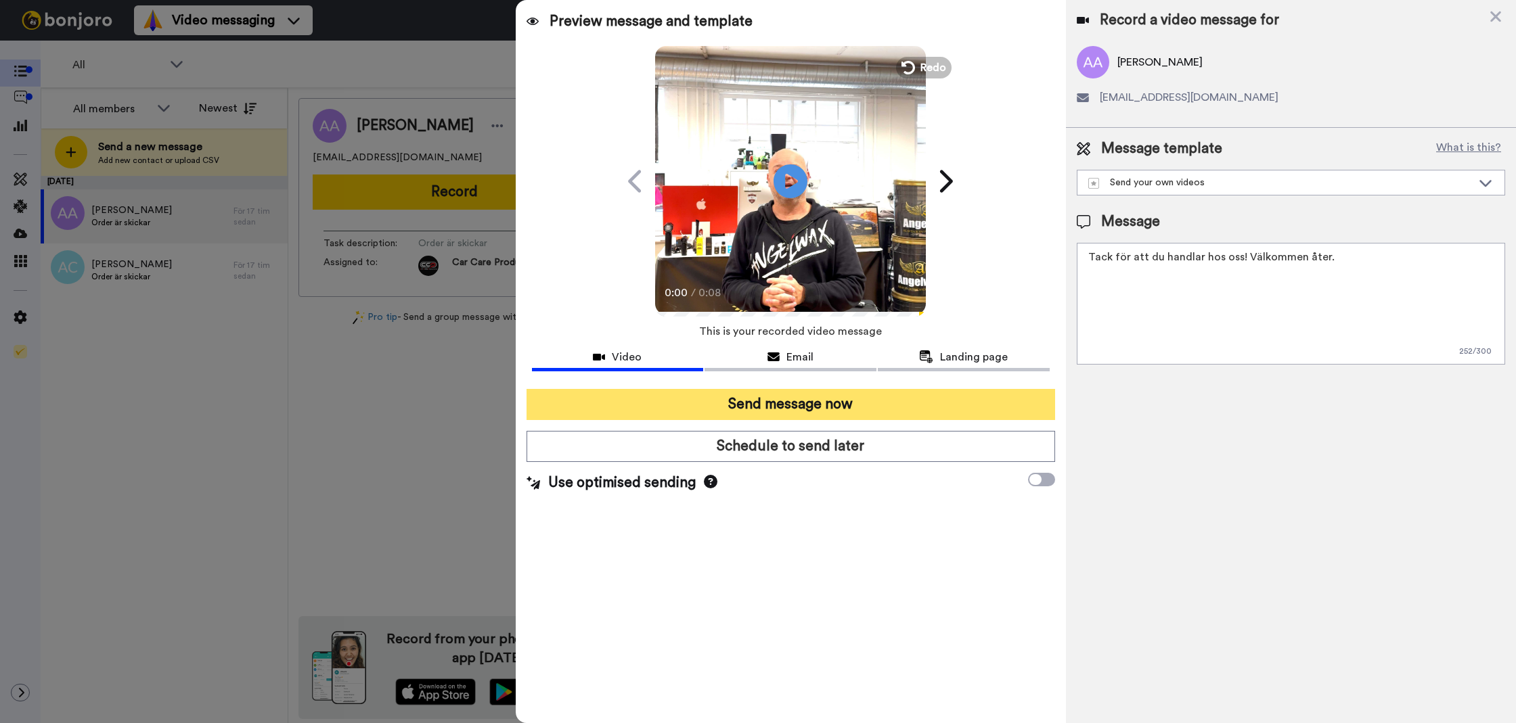
click at [809, 393] on button "Send message now" at bounding box center [790, 404] width 528 height 31
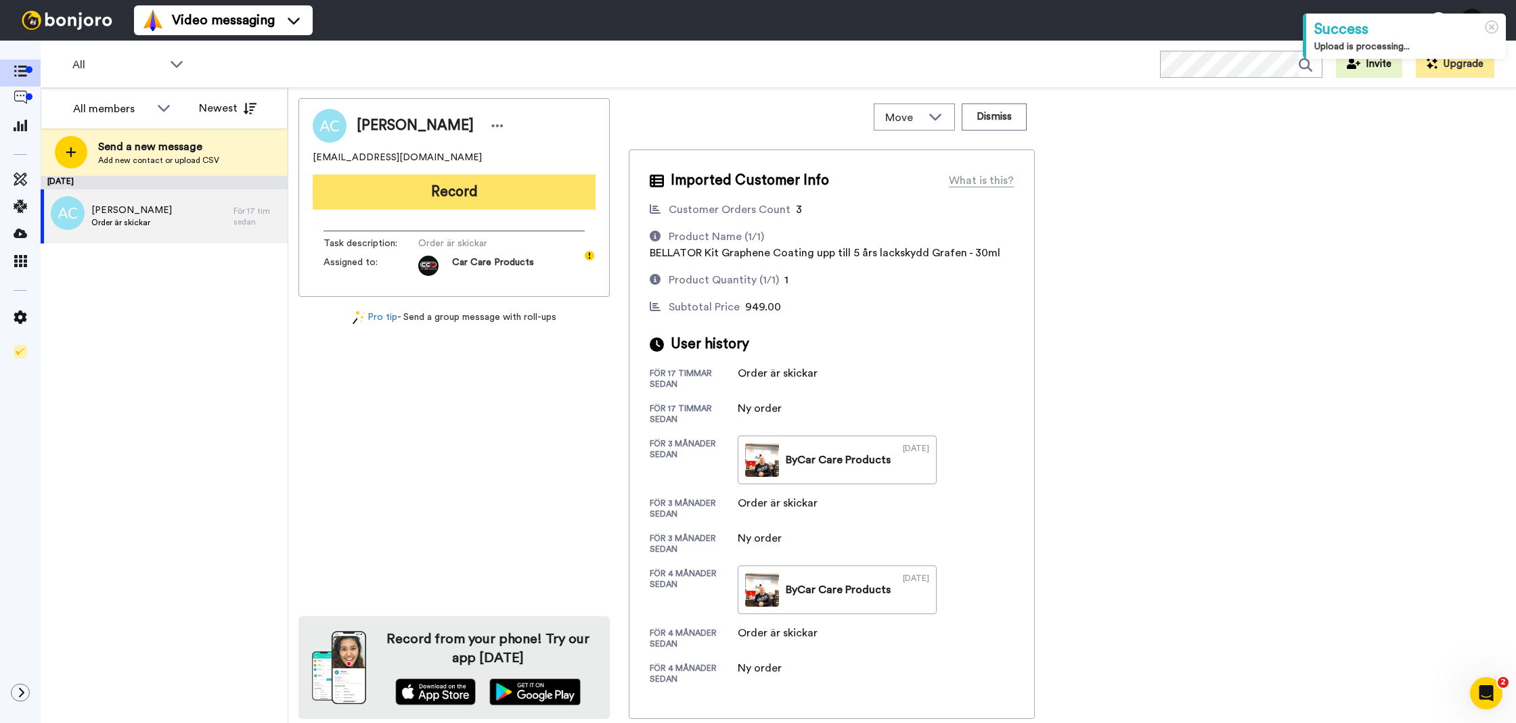
click at [459, 208] on button "Record" at bounding box center [454, 192] width 283 height 35
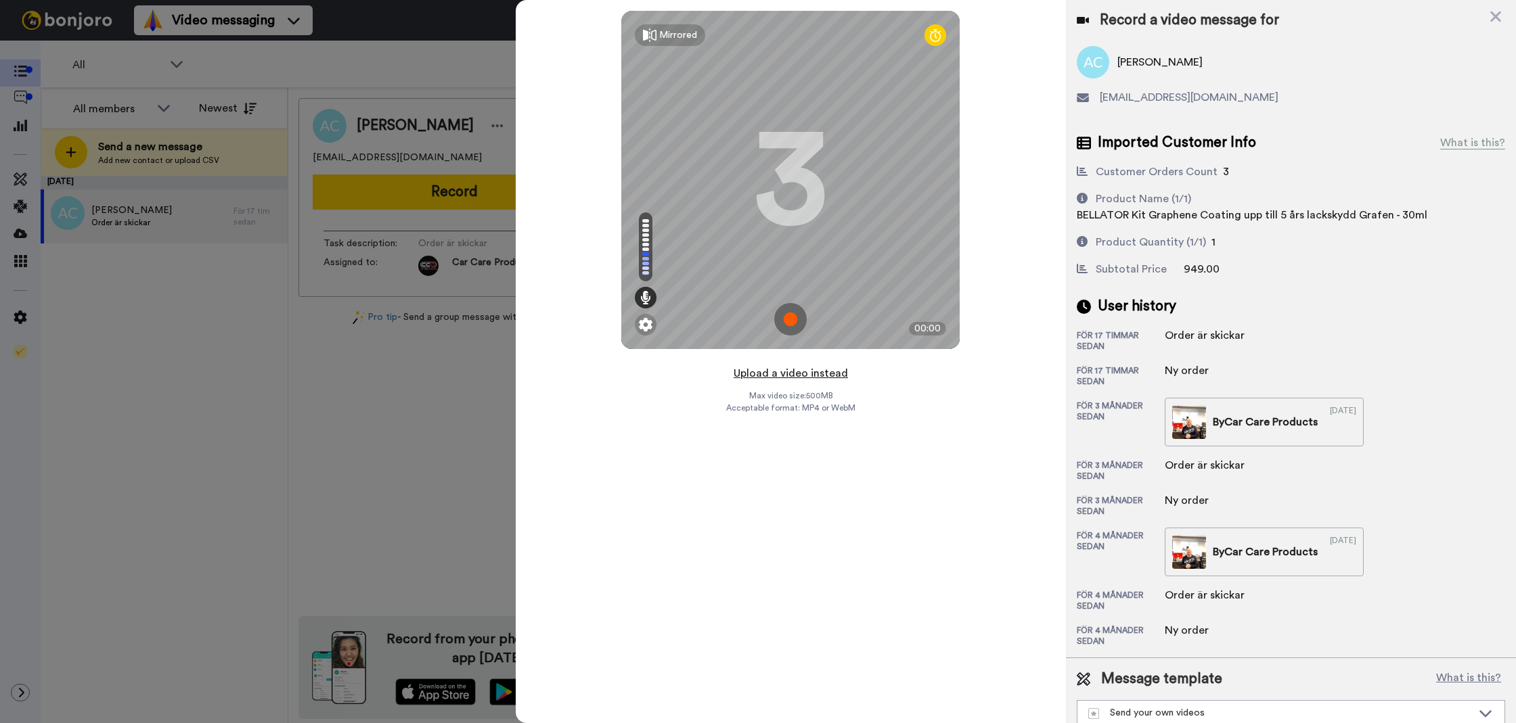
click at [784, 375] on button "Upload a video instead" at bounding box center [790, 374] width 122 height 18
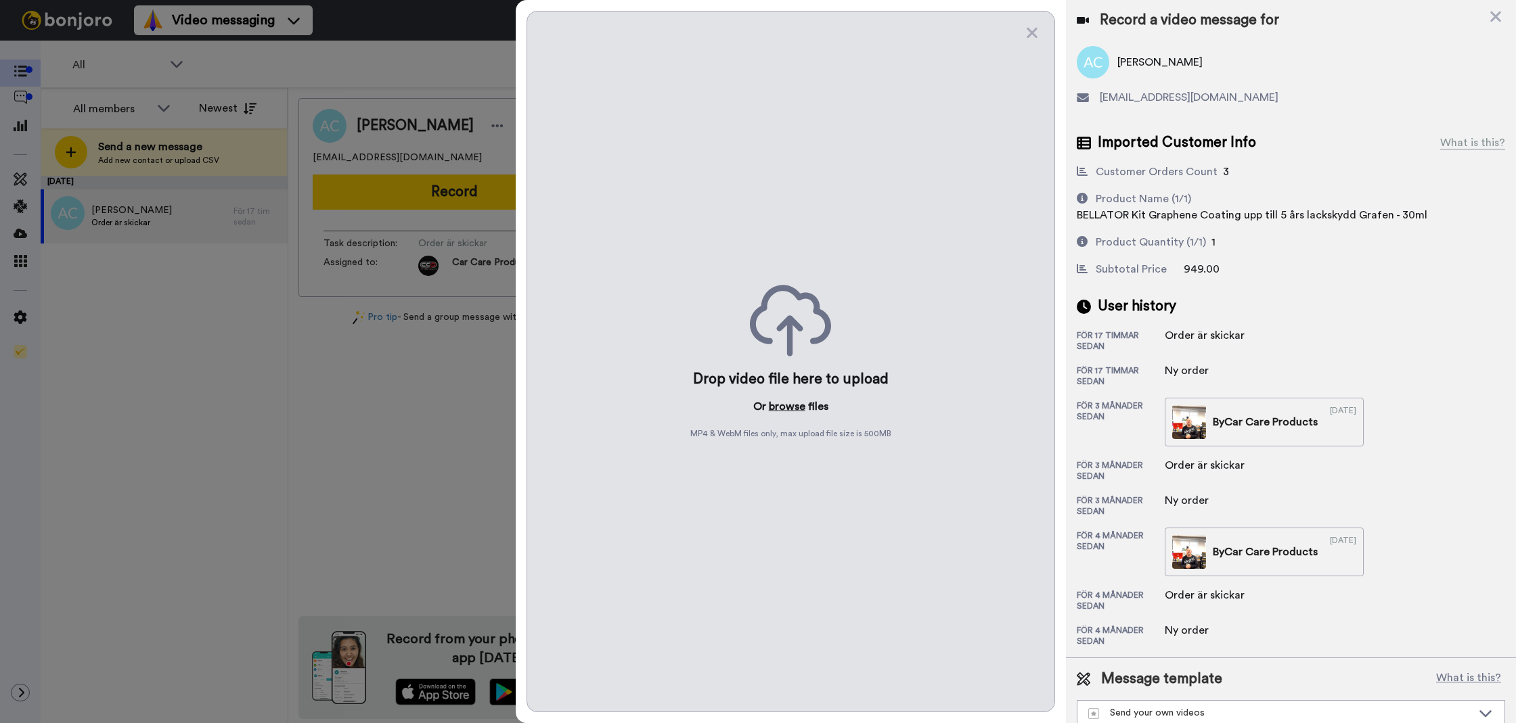
click at [785, 404] on button "browse" at bounding box center [787, 407] width 37 height 16
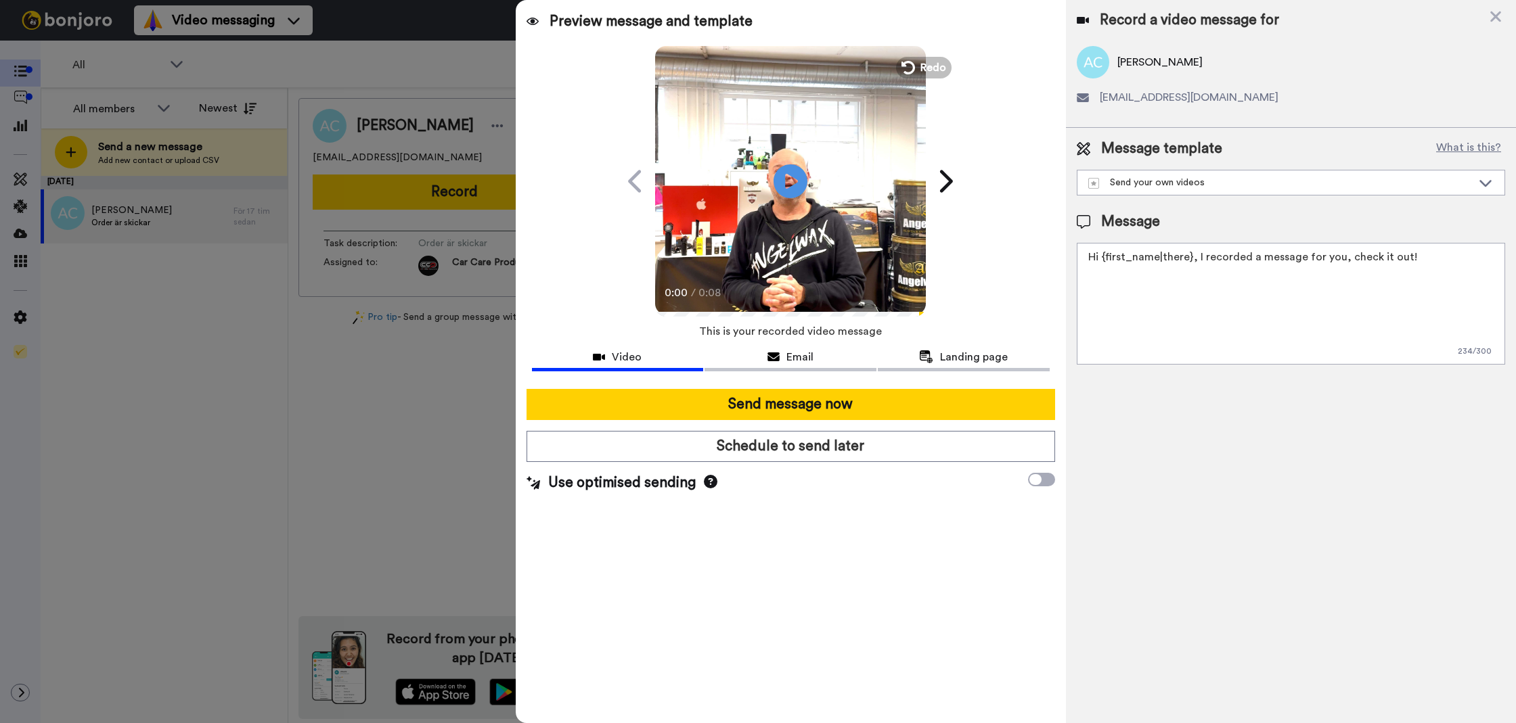
click at [1127, 362] on textarea "Hi {first_name|there}, I recorded a message for you, check it out!" at bounding box center [1291, 304] width 428 height 122
paste textarea "Tack för att du handlar hos oss! Välkommen åter."
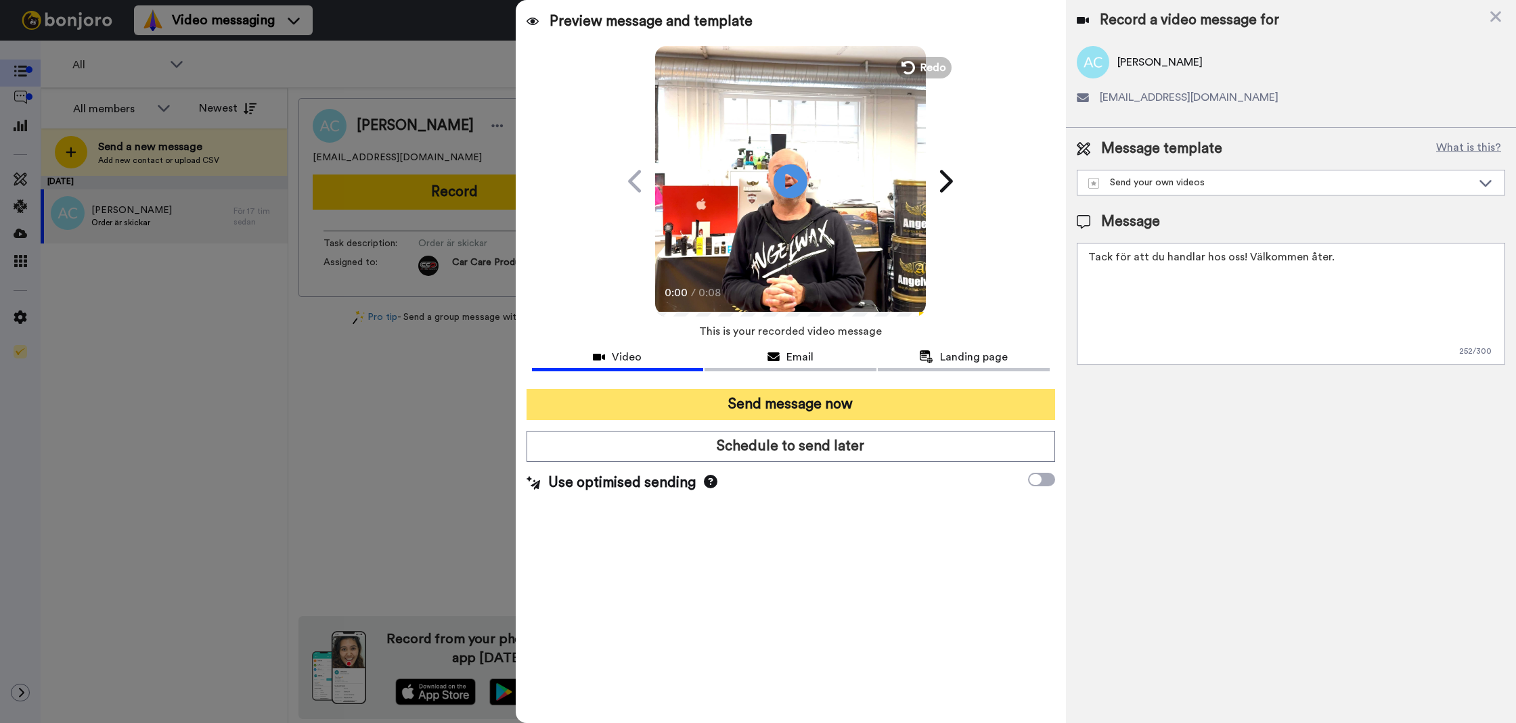
type textarea "Tack för att du handlar hos oss! Välkommen åter."
click at [976, 390] on button "Send message now" at bounding box center [790, 404] width 528 height 31
